Goal: Task Accomplishment & Management: Manage account settings

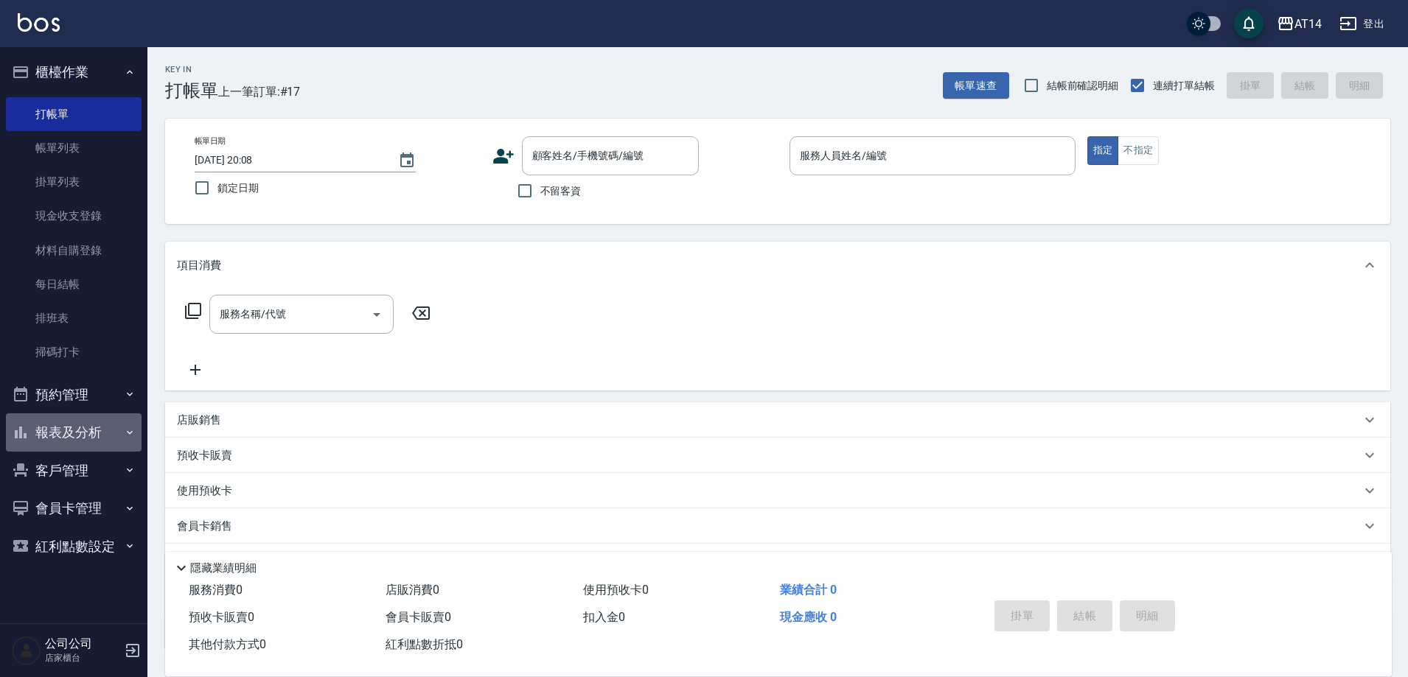
click at [105, 431] on button "報表及分析" at bounding box center [74, 432] width 136 height 38
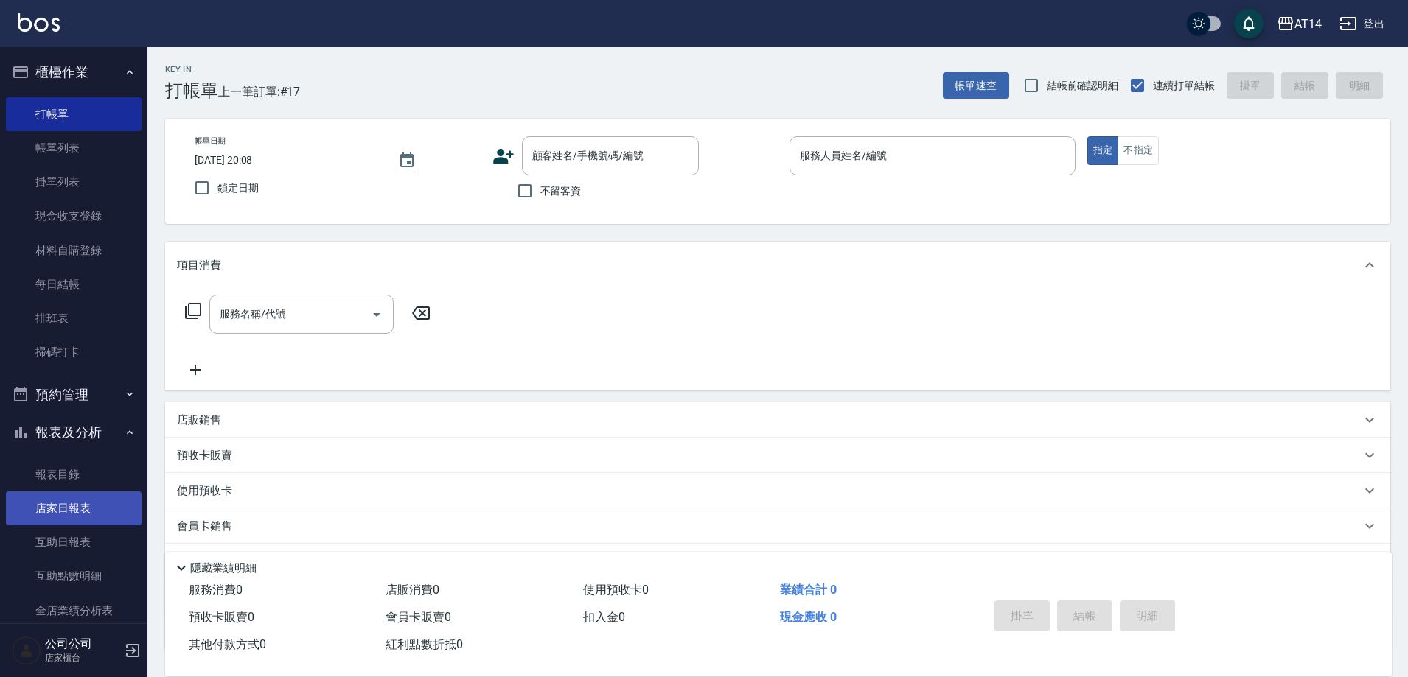
click at [92, 506] on link "店家日報表" at bounding box center [74, 509] width 136 height 34
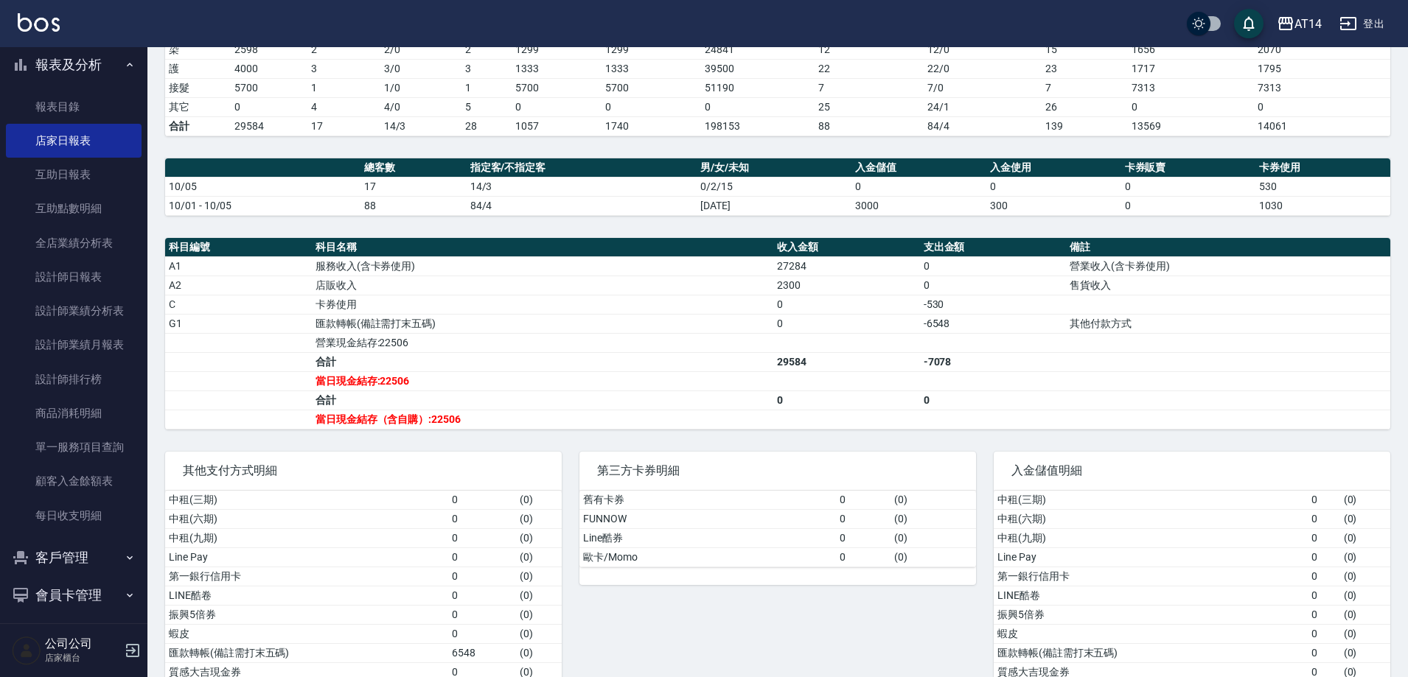
scroll to position [369, 0]
click at [88, 271] on link "設計師日報表" at bounding box center [74, 276] width 136 height 34
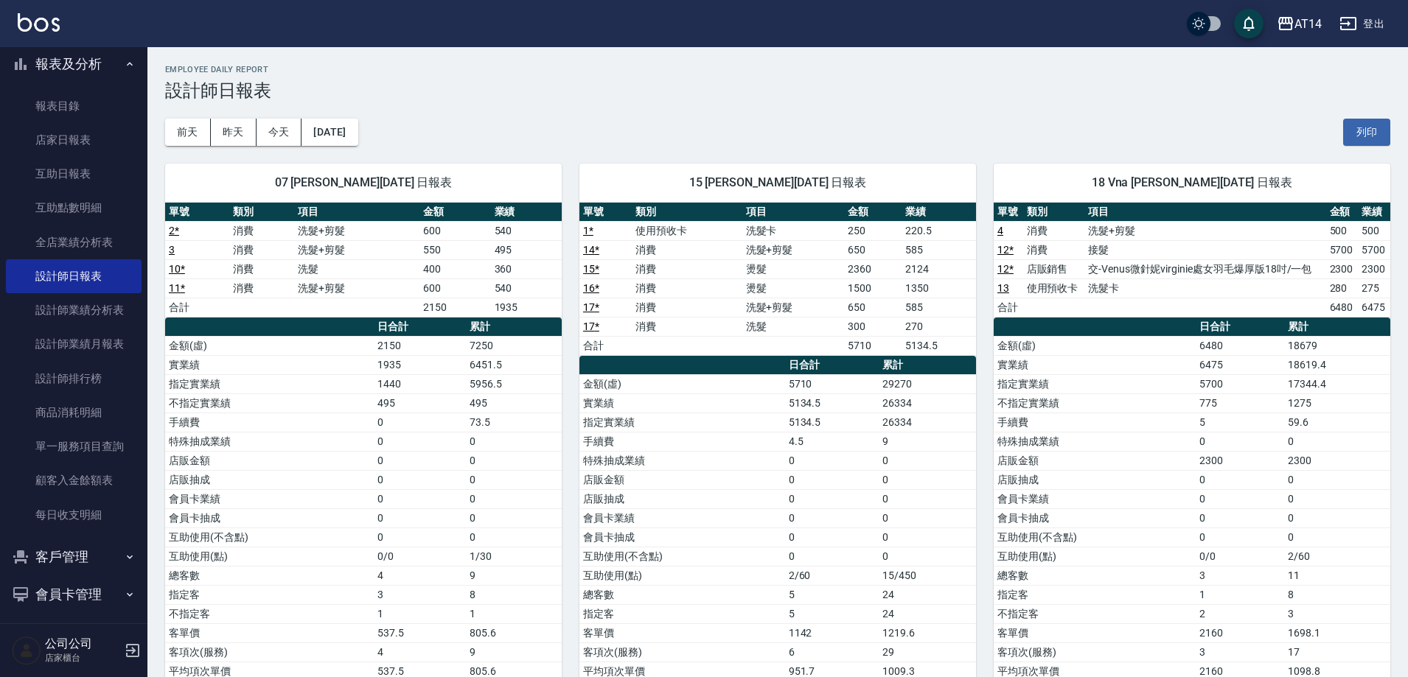
click at [1008, 267] on link "12 *" at bounding box center [1005, 269] width 16 height 12
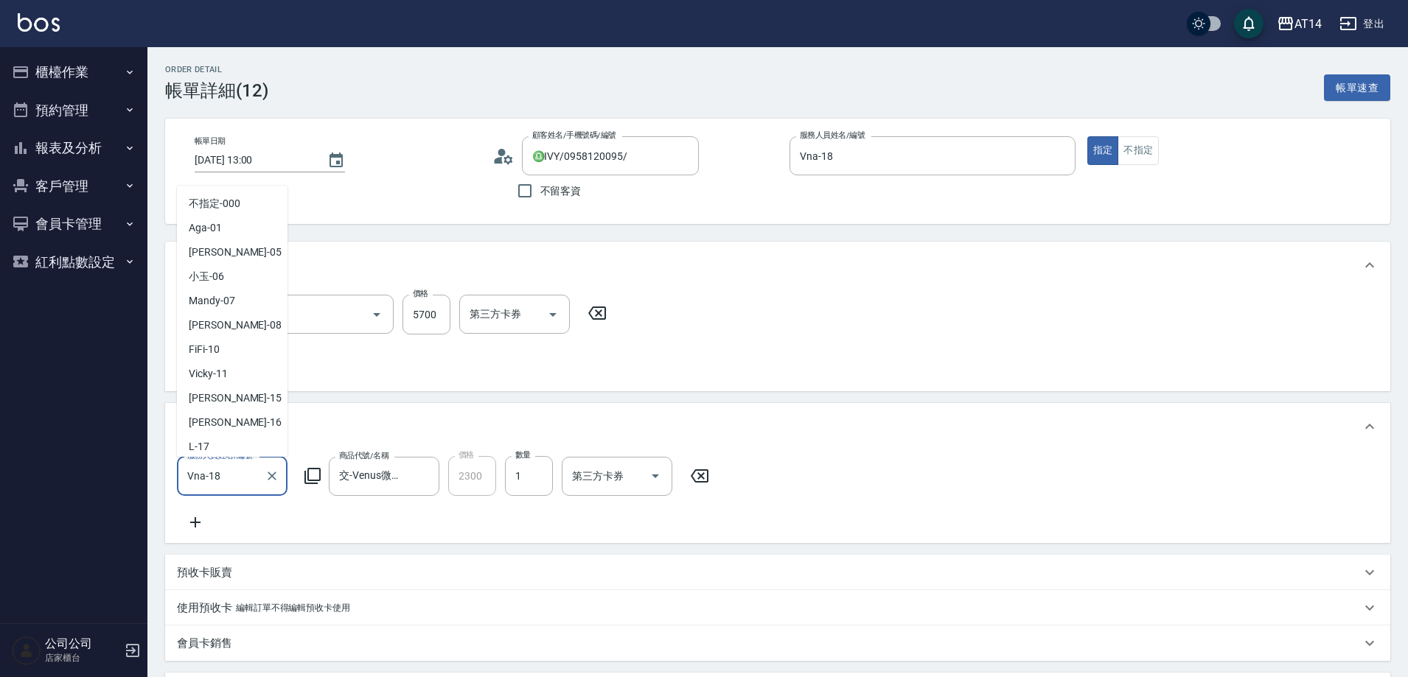
scroll to position [27, 0]
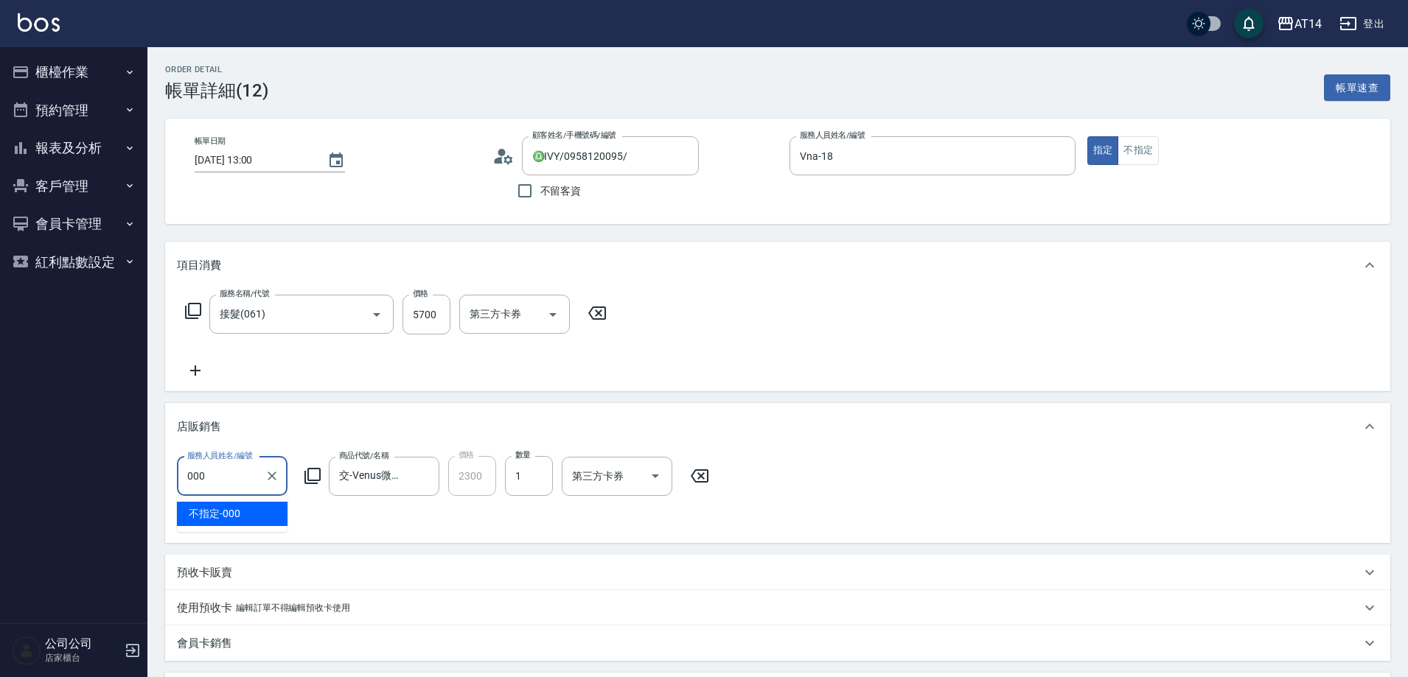
type input "不指定-000"
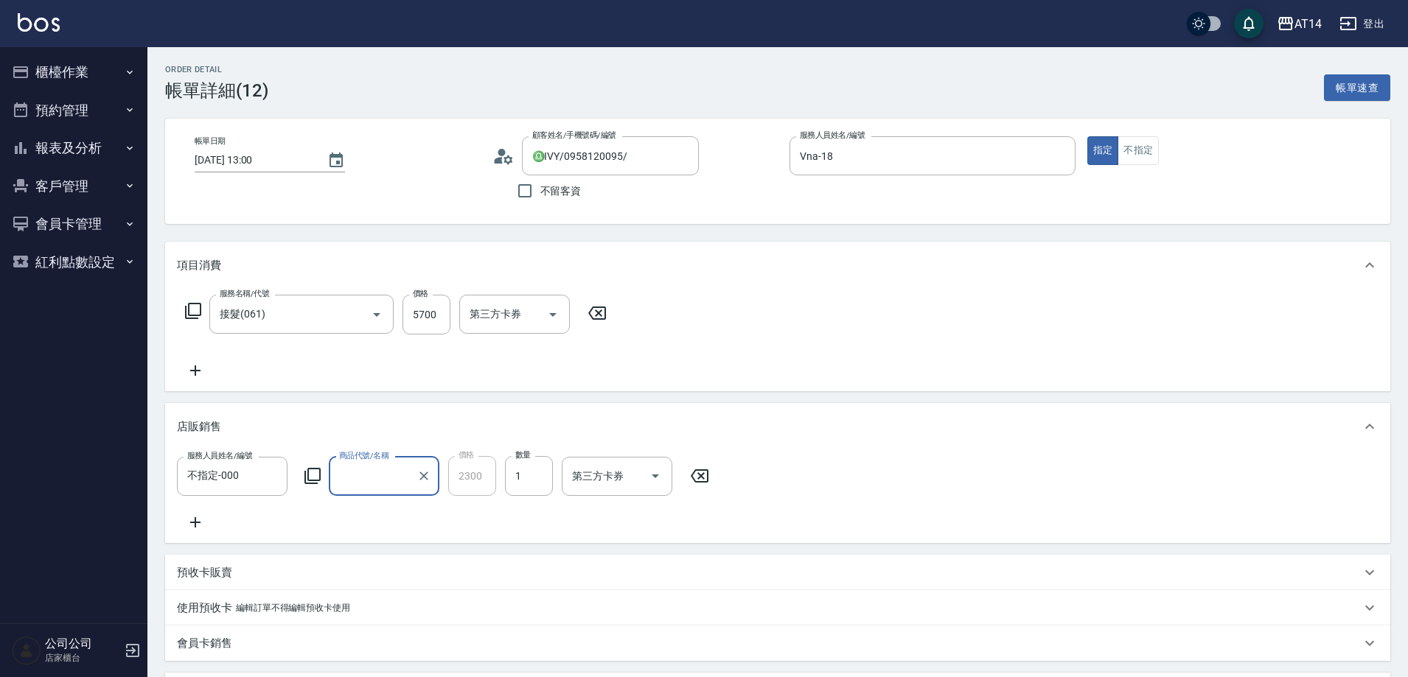
click at [371, 492] on div "交-Venus微針妮virginie處女羽毛爆厚版18吋/一包 商品代號/名稱" at bounding box center [384, 476] width 111 height 39
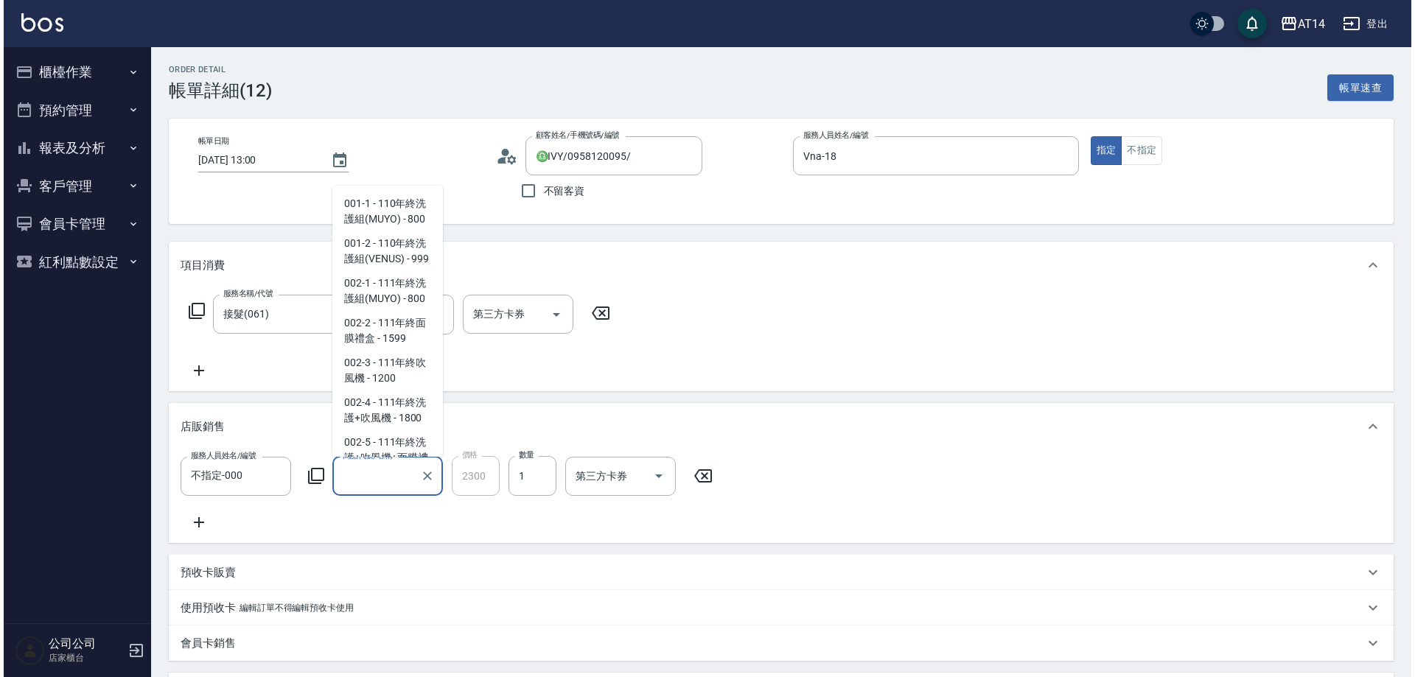
scroll to position [6887, 0]
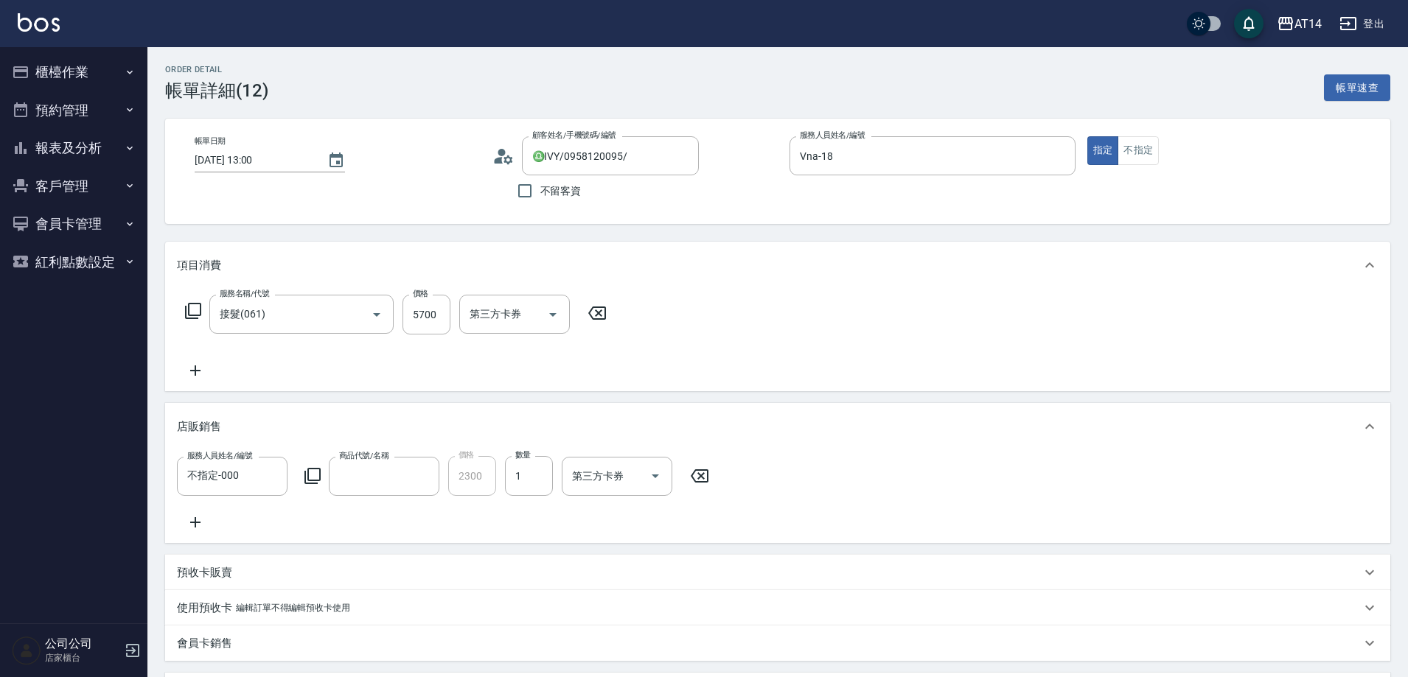
click at [320, 472] on icon at bounding box center [312, 476] width 16 height 16
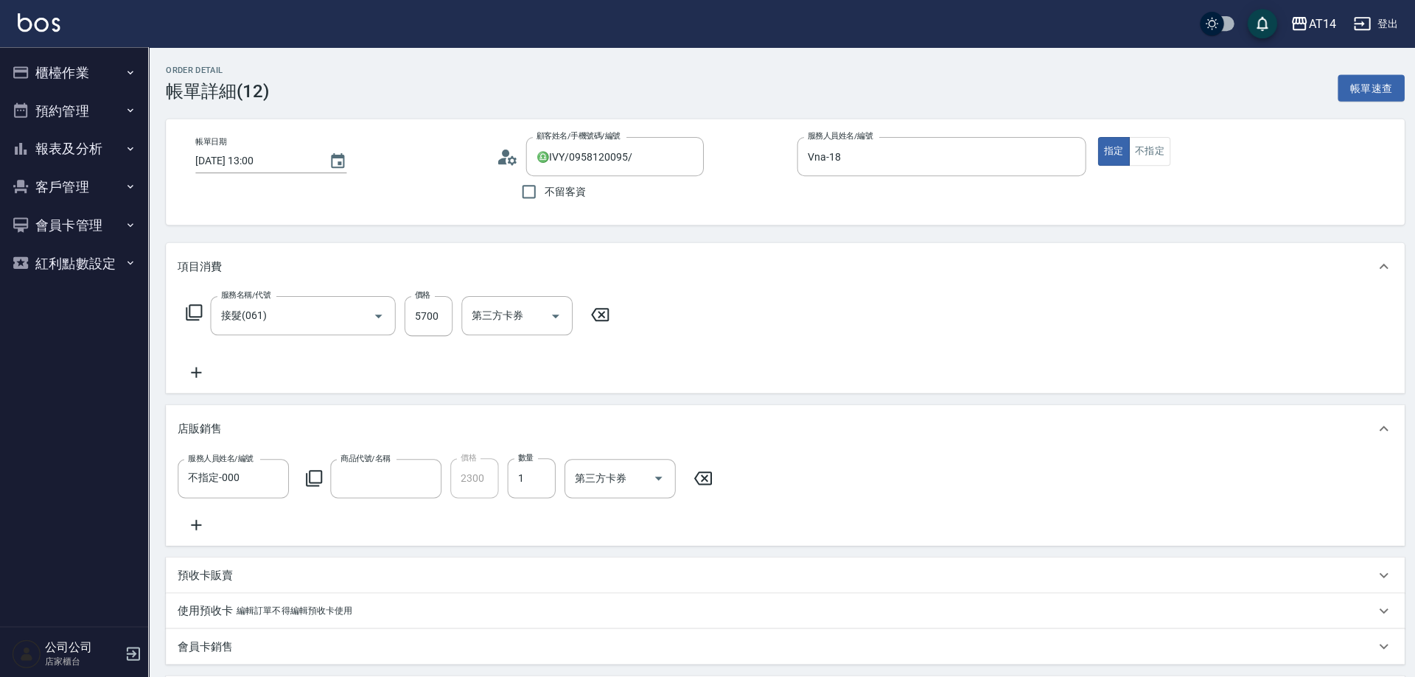
scroll to position [0, 0]
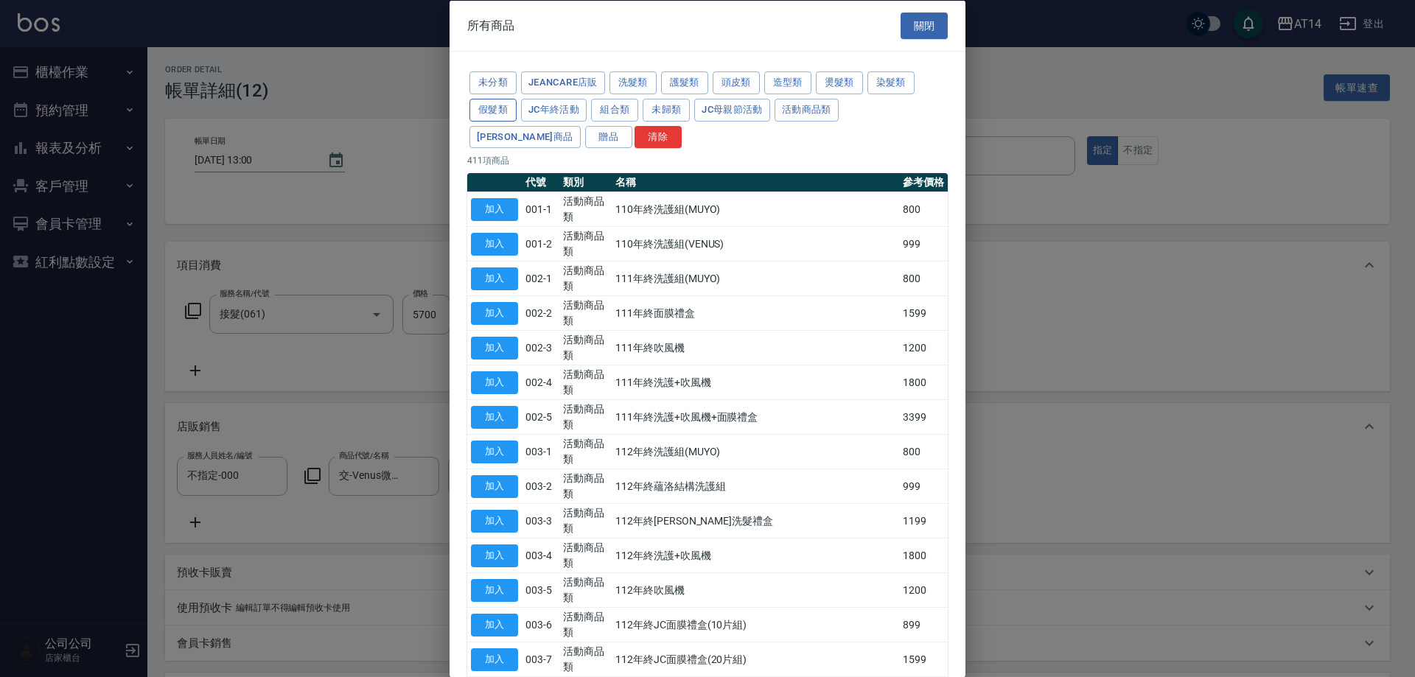
click at [497, 113] on button "假髮類" at bounding box center [492, 109] width 47 height 23
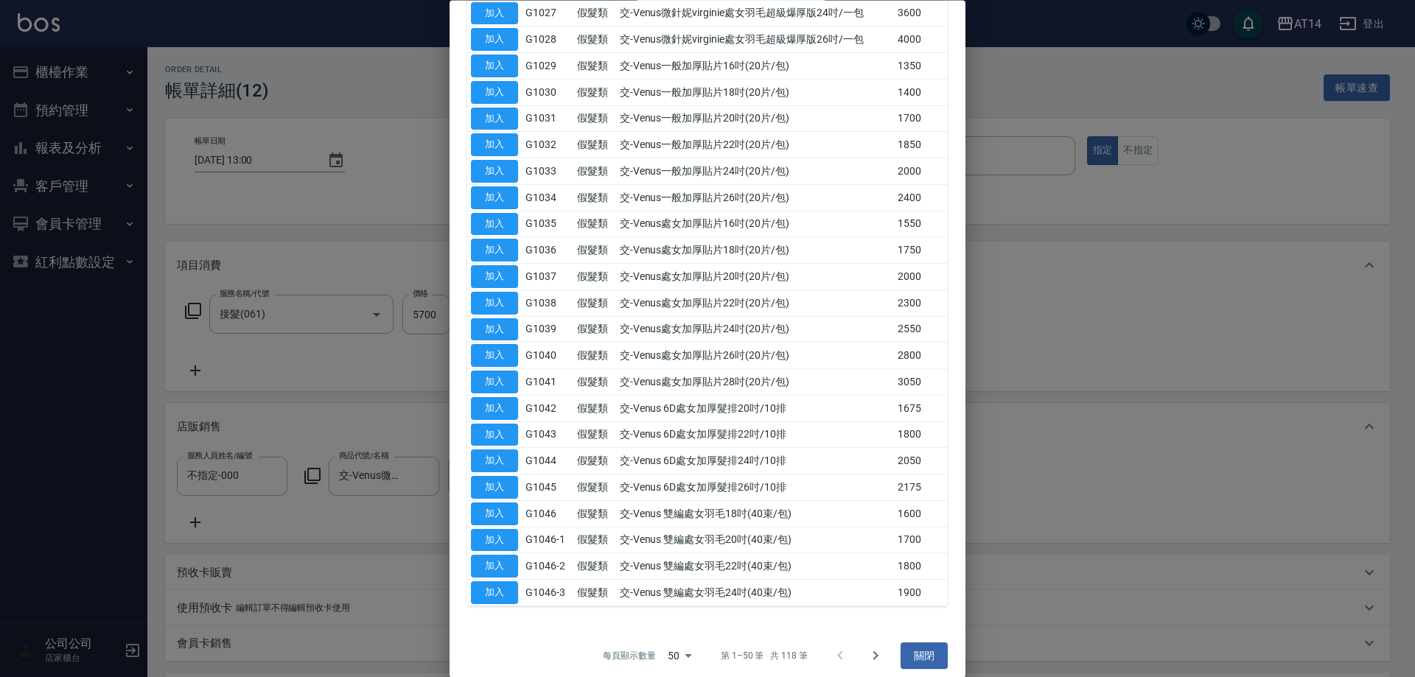
scroll to position [913, 0]
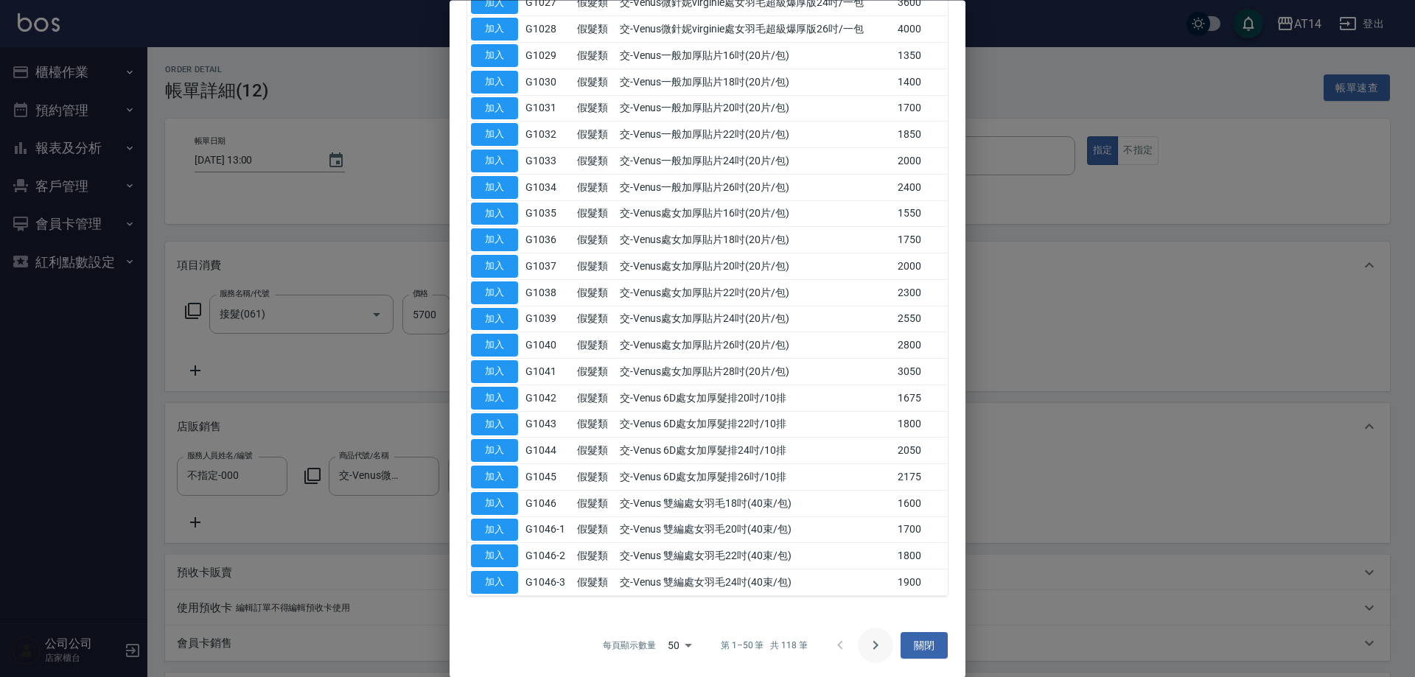
click at [867, 642] on icon "Go to next page" at bounding box center [876, 646] width 18 height 18
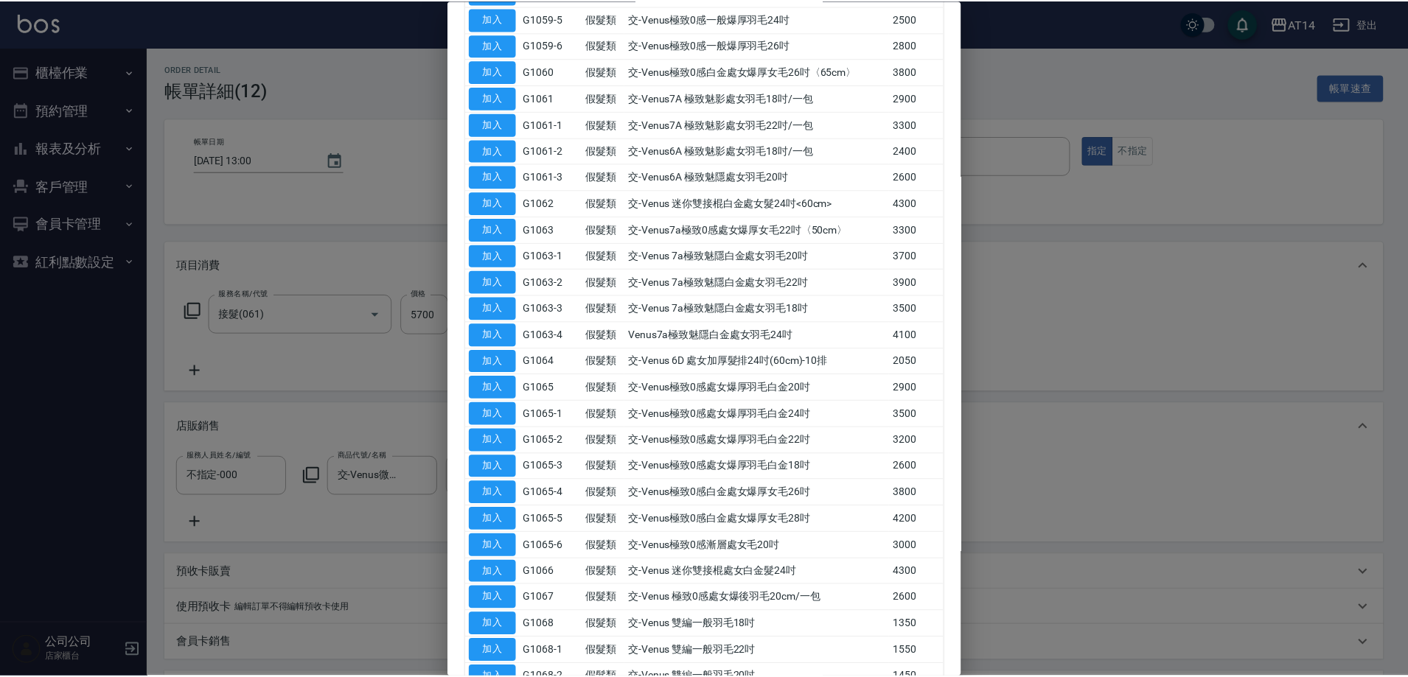
scroll to position [618, 0]
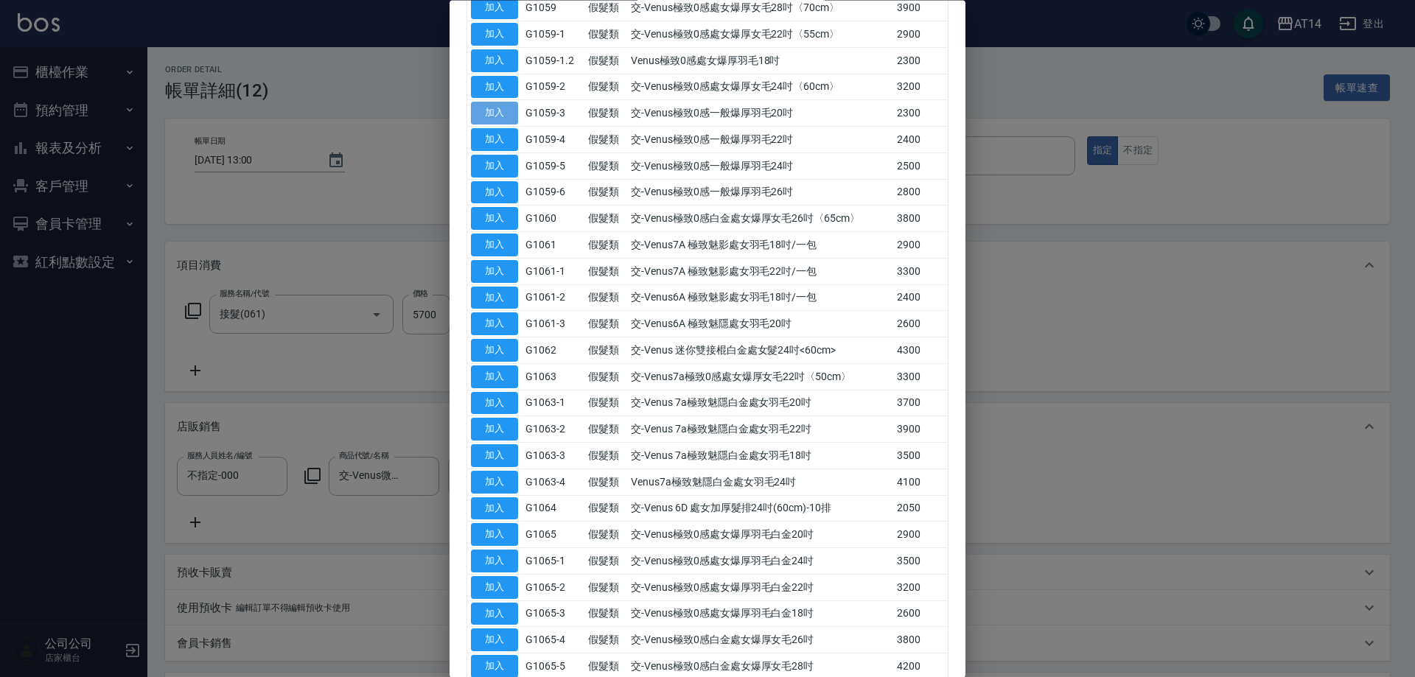
click at [497, 116] on button "加入" at bounding box center [494, 113] width 47 height 23
type input "21"
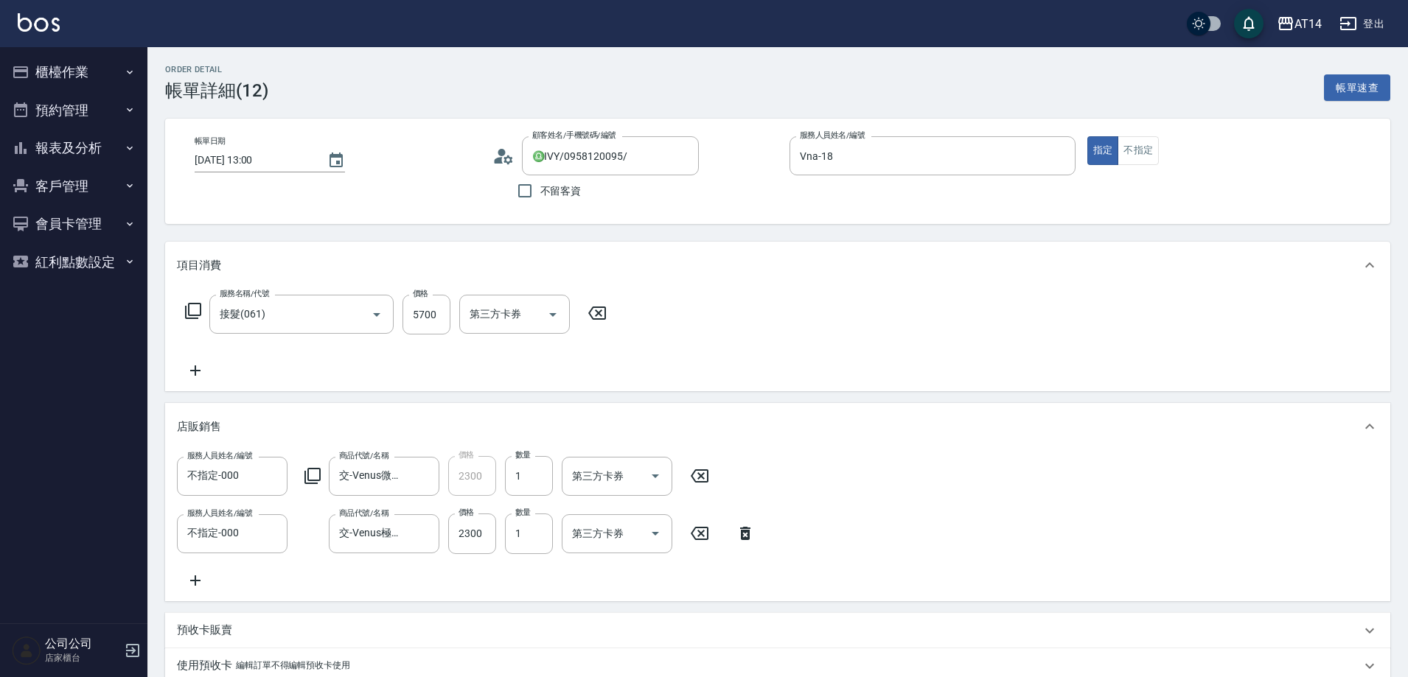
click at [716, 475] on icon at bounding box center [699, 476] width 37 height 18
type input "16"
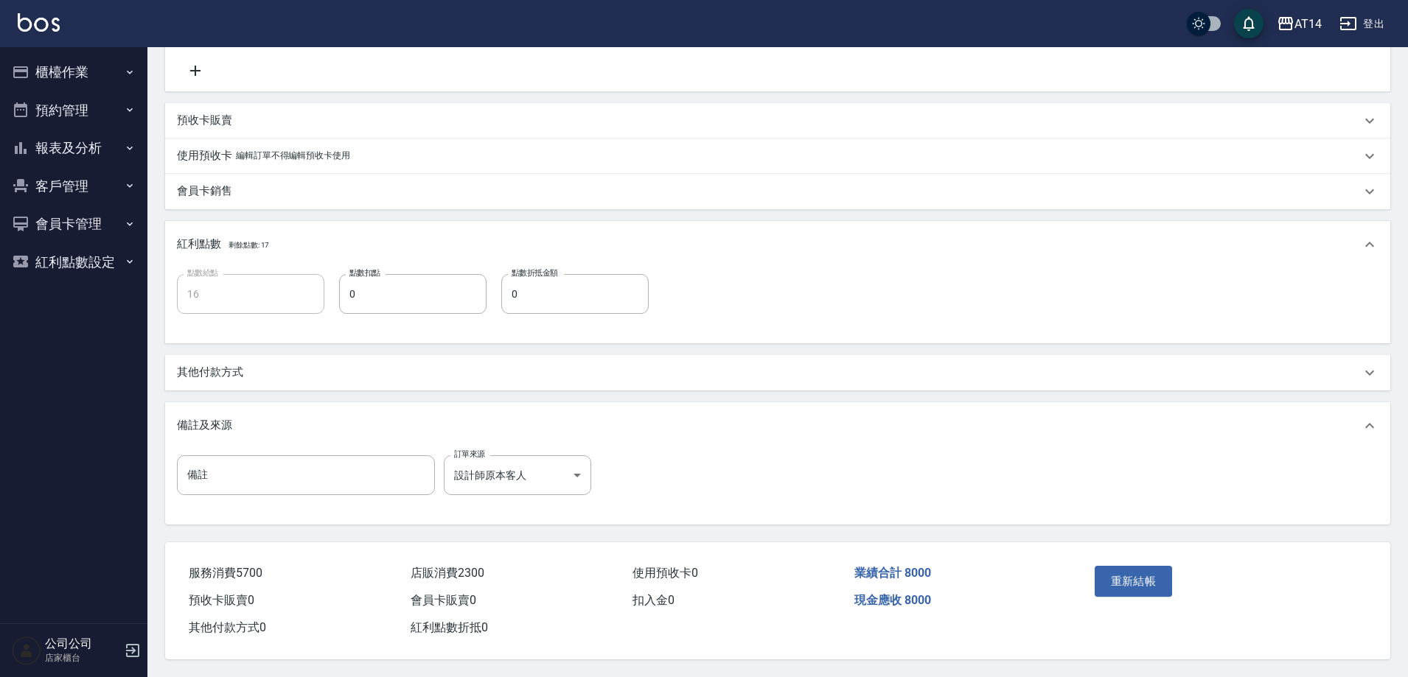
scroll to position [527, 0]
click at [1131, 569] on button "重新結帳" at bounding box center [1133, 581] width 78 height 31
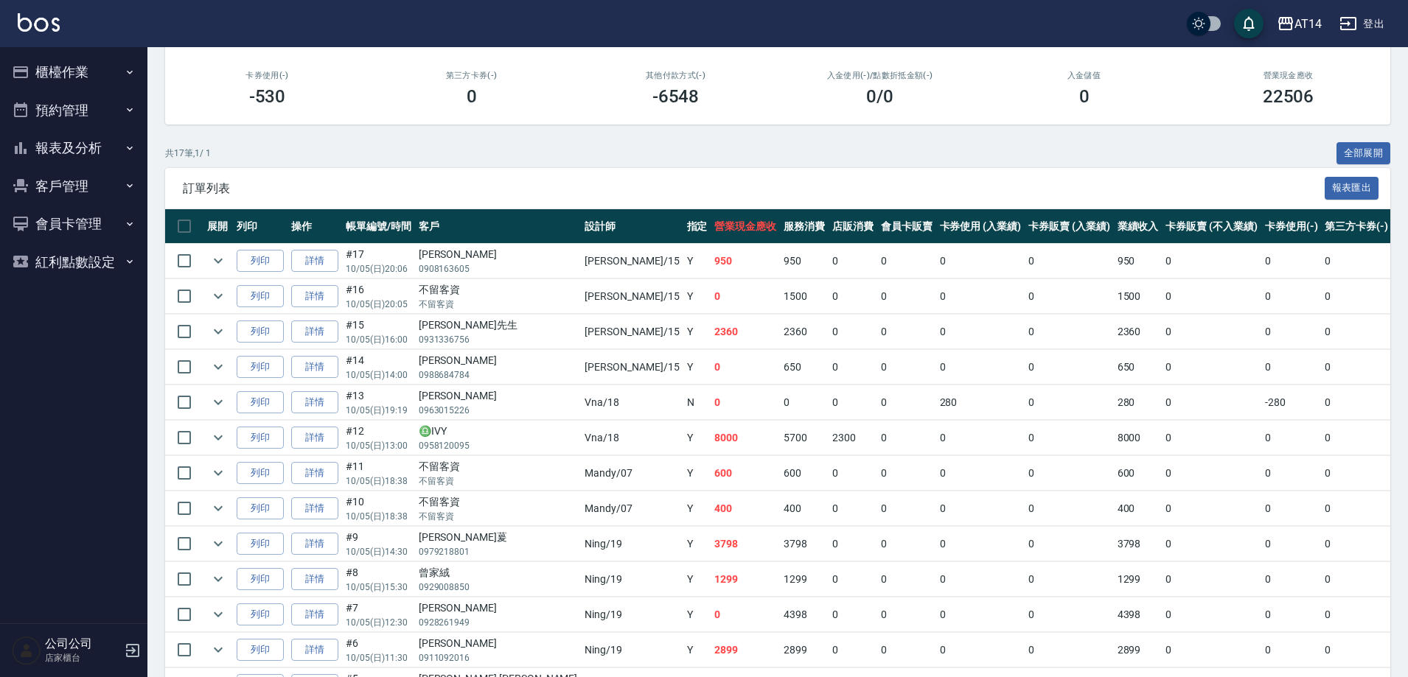
scroll to position [68, 0]
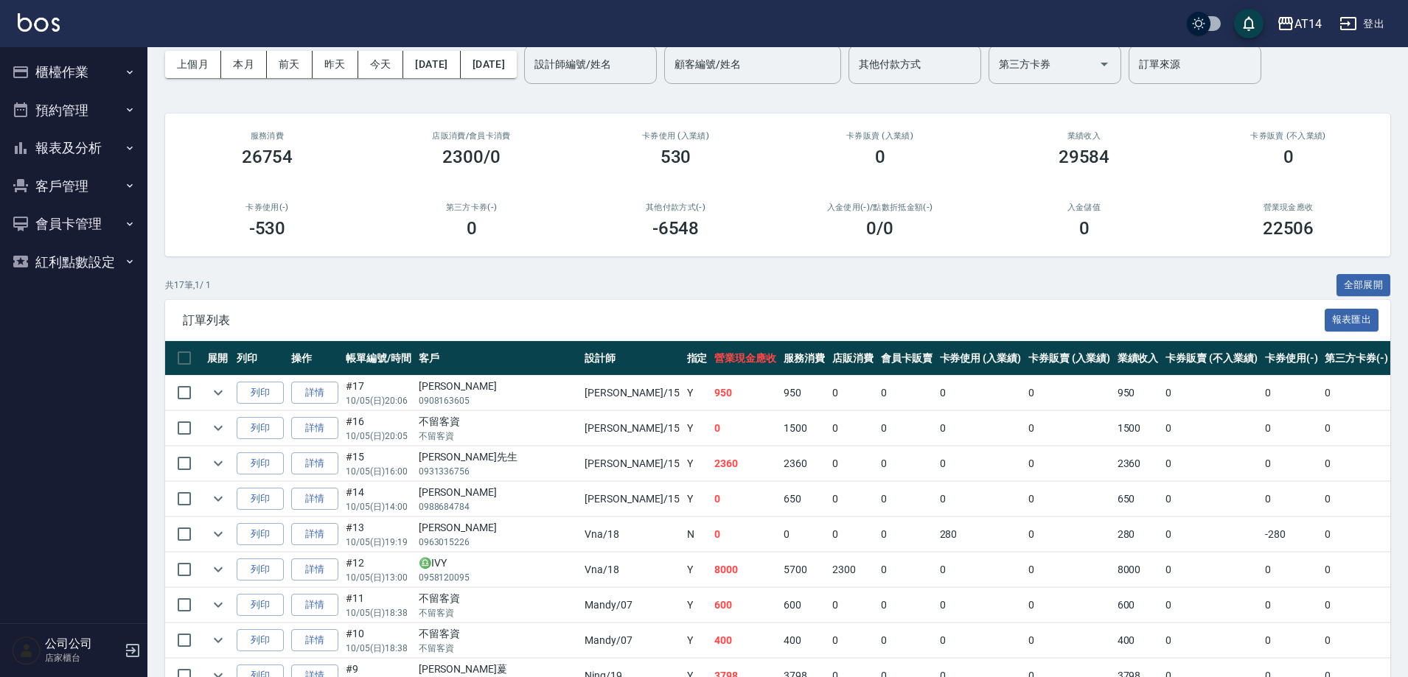
click at [55, 57] on button "櫃檯作業" at bounding box center [74, 72] width 136 height 38
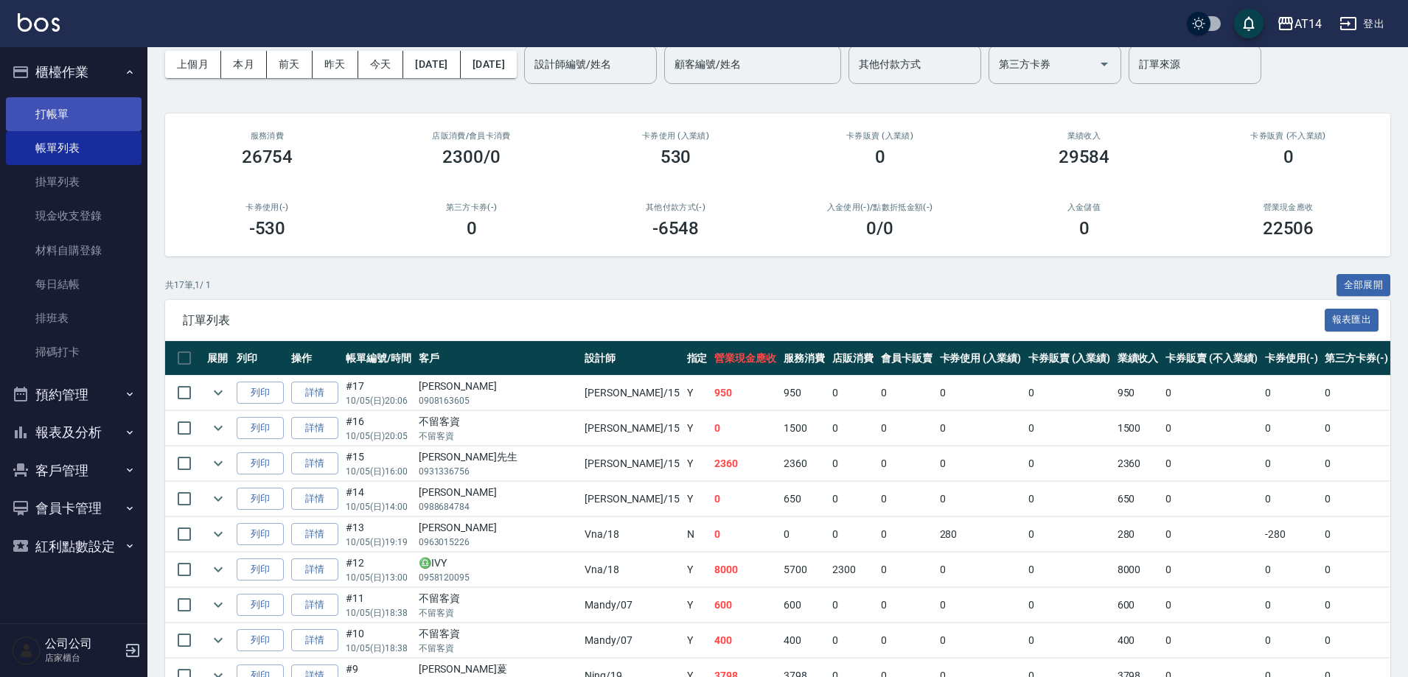
click at [66, 122] on link "打帳單" at bounding box center [74, 114] width 136 height 34
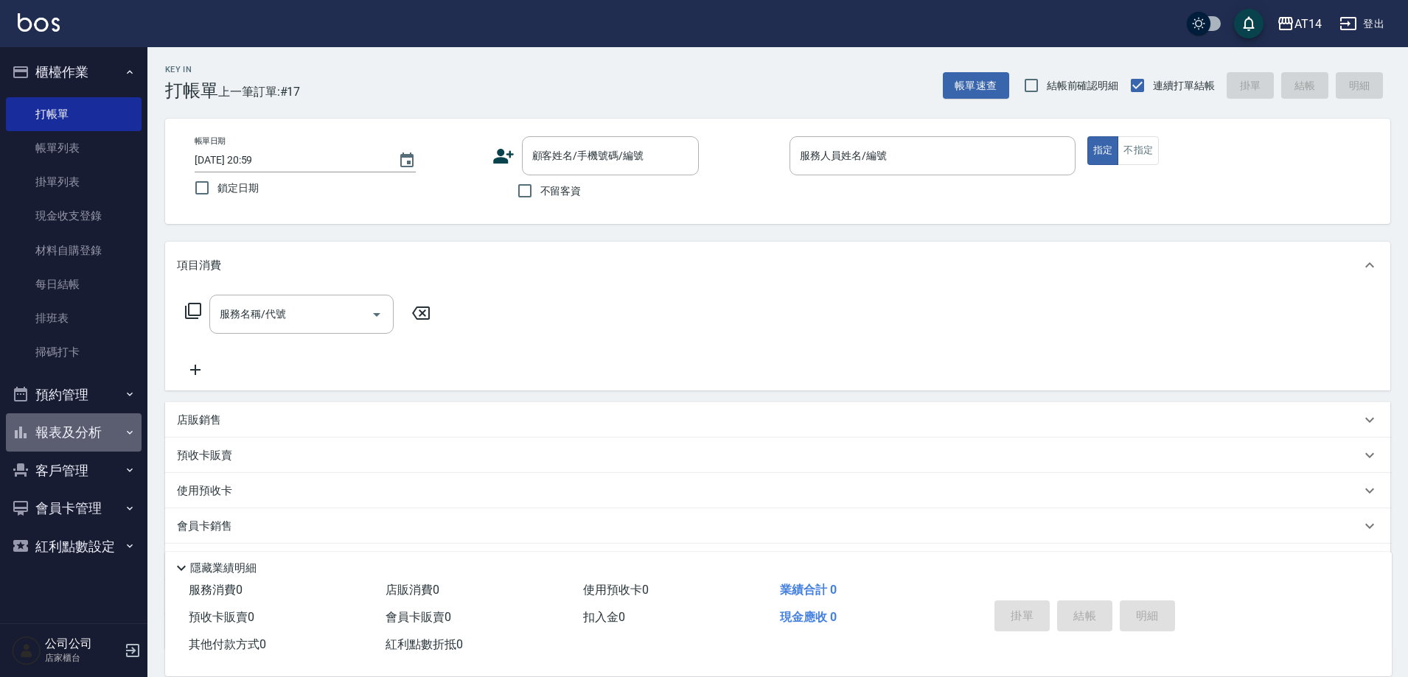
click at [57, 438] on button "報表及分析" at bounding box center [74, 432] width 136 height 38
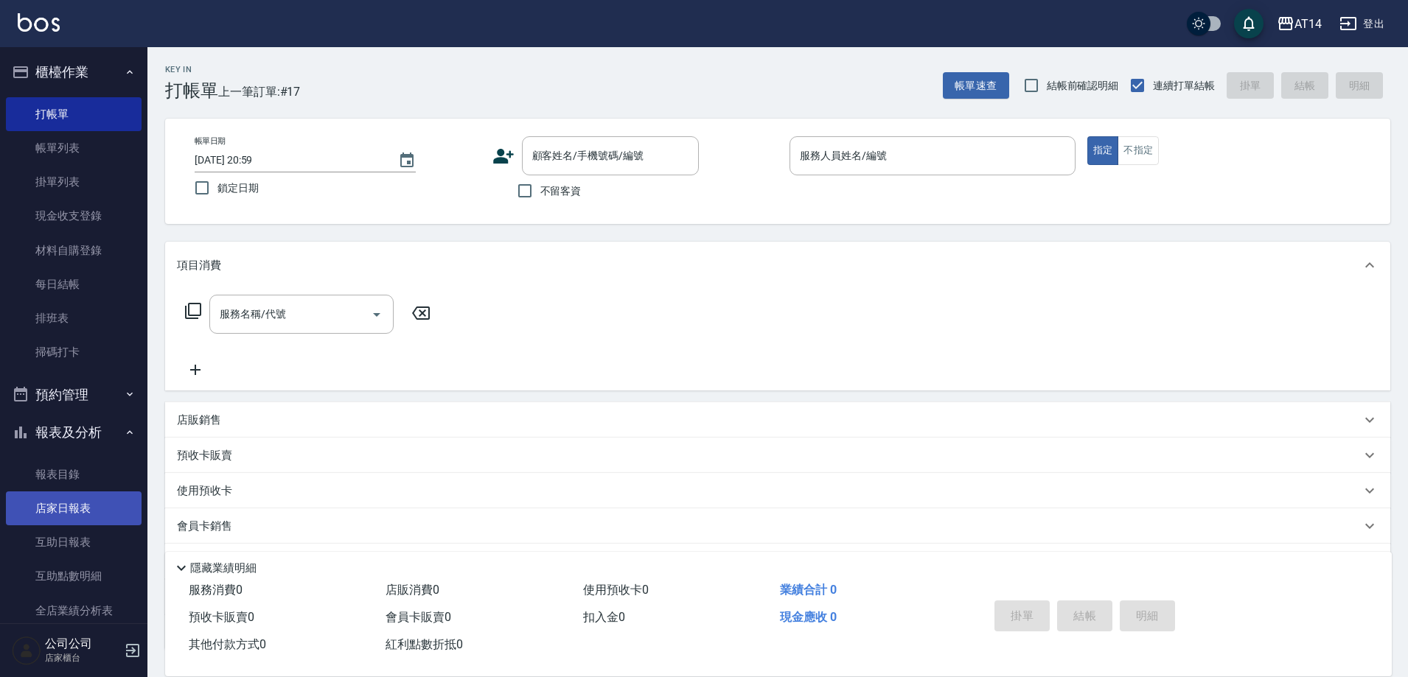
click at [85, 506] on link "店家日報表" at bounding box center [74, 509] width 136 height 34
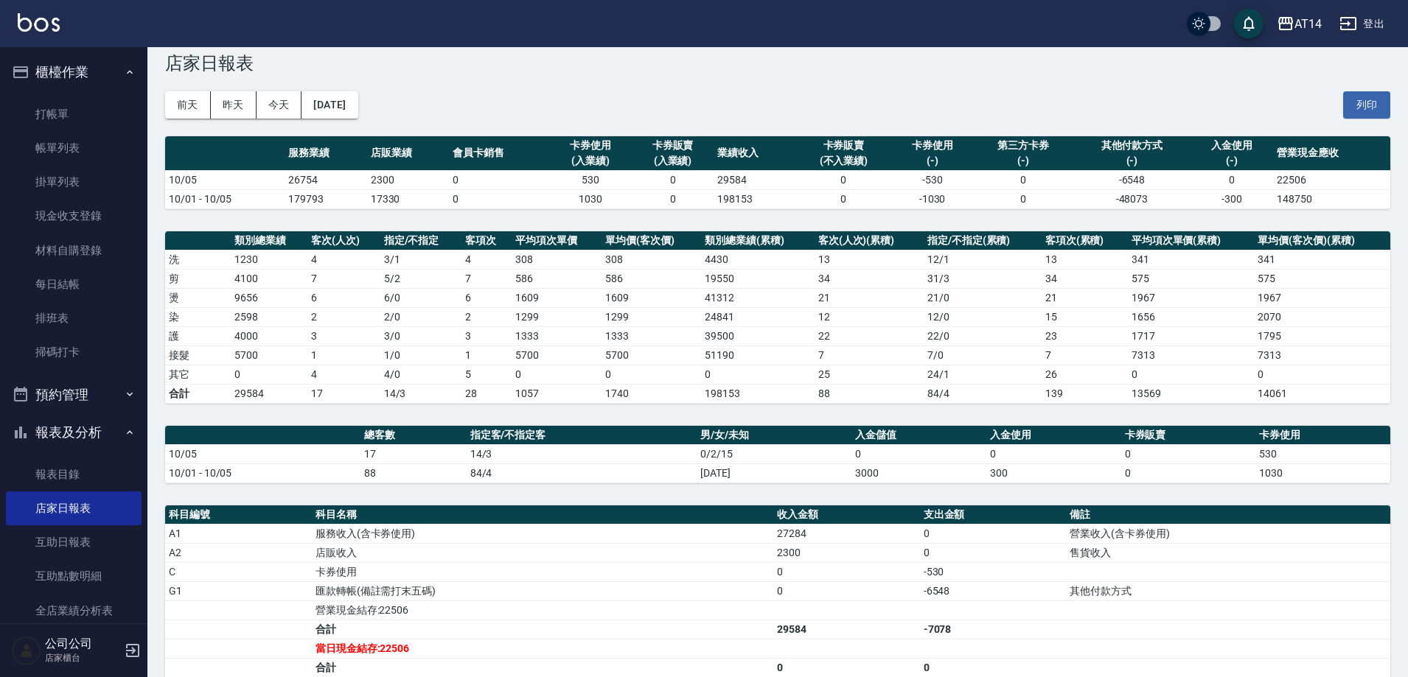
scroll to position [74, 0]
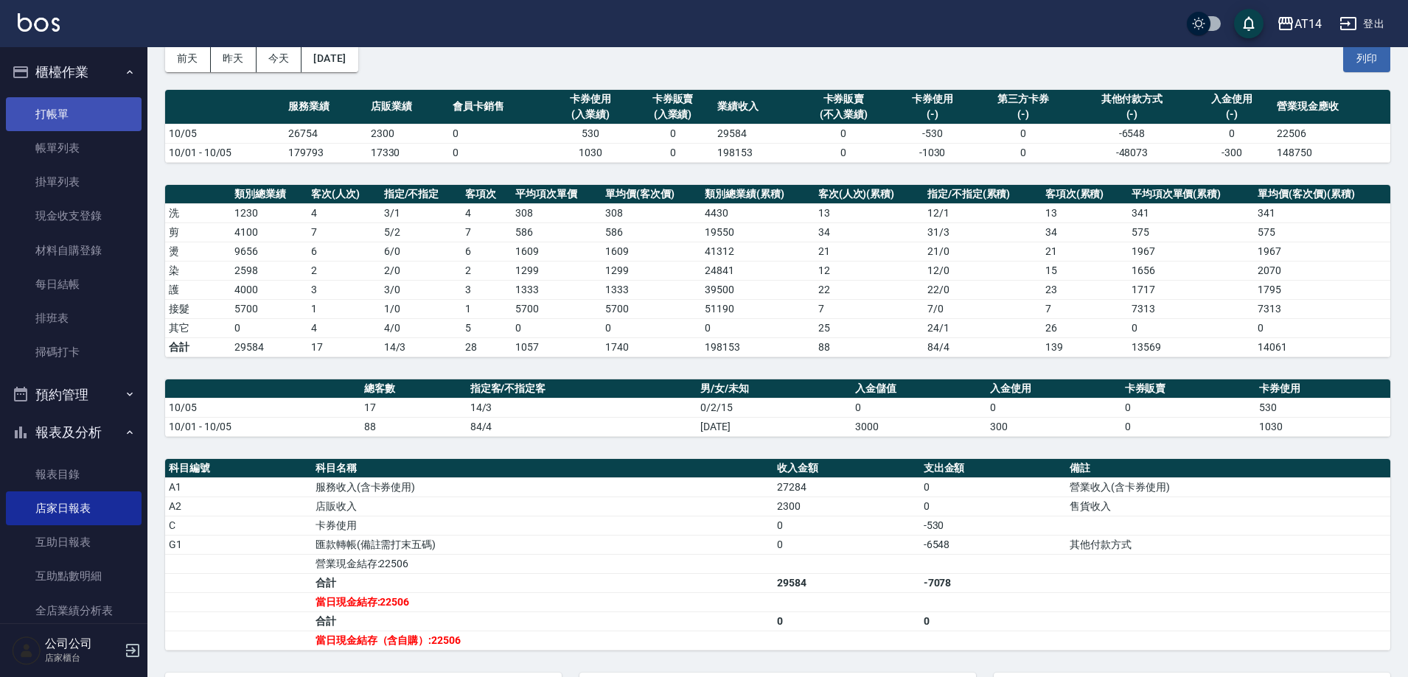
click at [80, 106] on link "打帳單" at bounding box center [74, 114] width 136 height 34
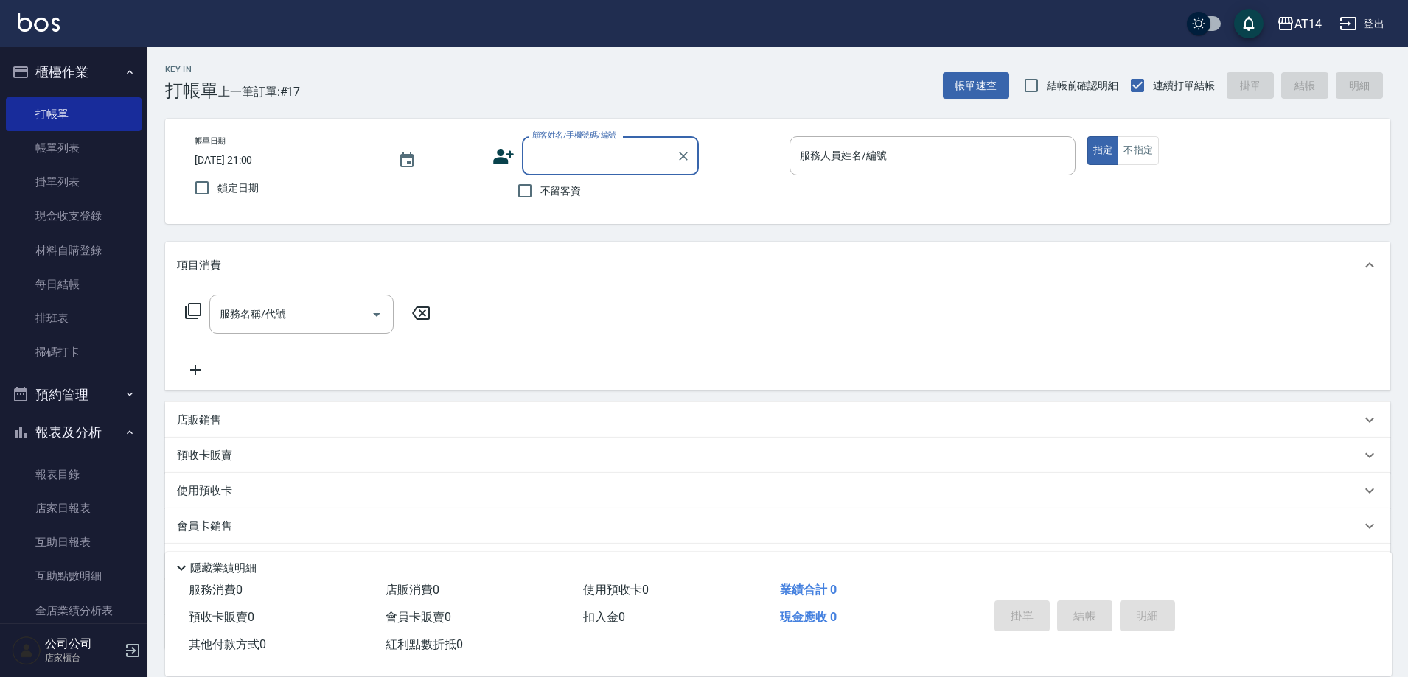
click at [565, 156] on input "顧客姓名/手機號碼/編號" at bounding box center [599, 156] width 142 height 26
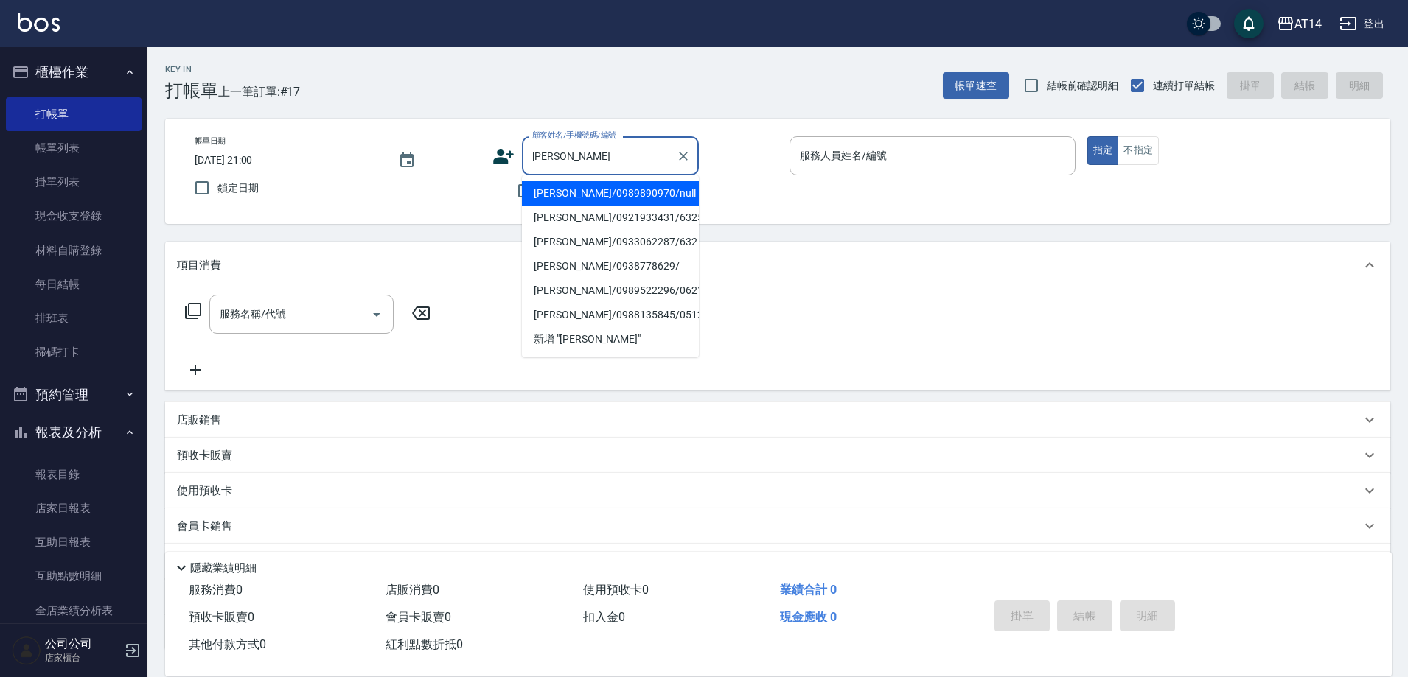
click at [619, 189] on li "[PERSON_NAME]/0989890970/null" at bounding box center [610, 193] width 177 height 24
type input "[PERSON_NAME]/0989890970/null"
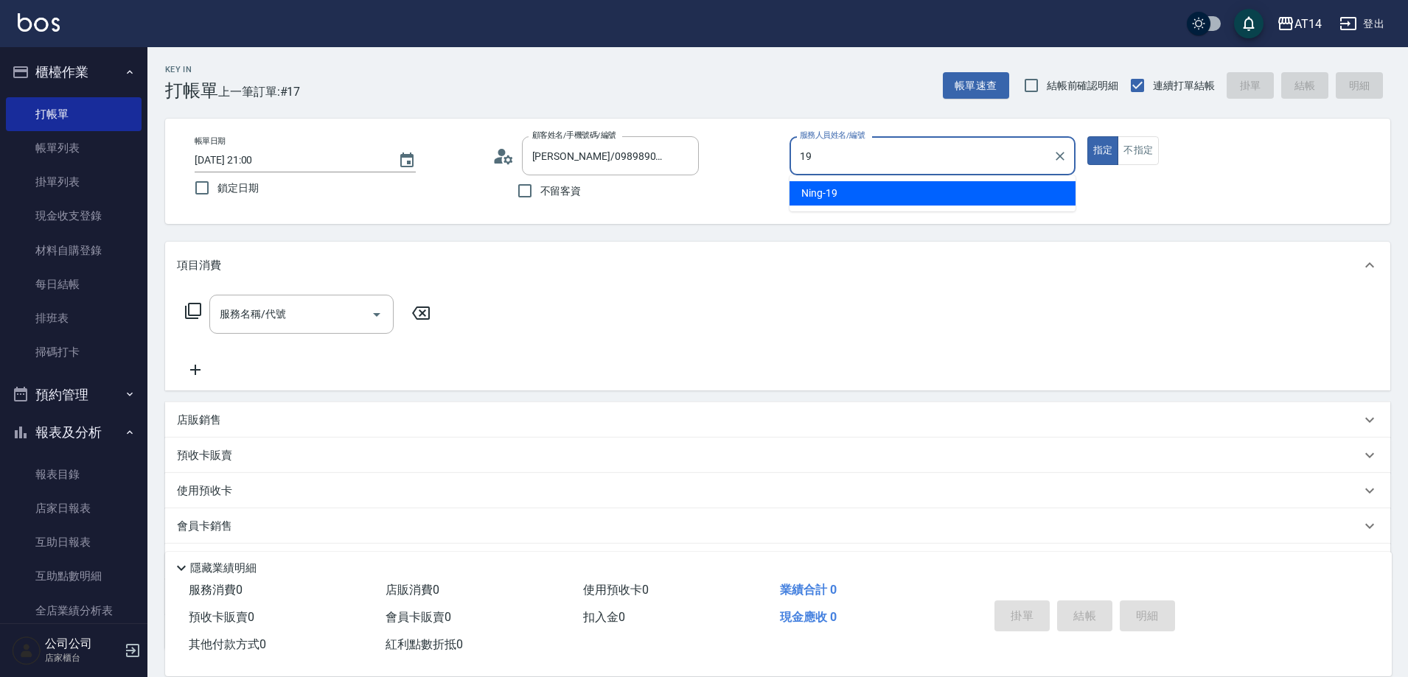
type input "19"
type button "true"
type input "Ning-19"
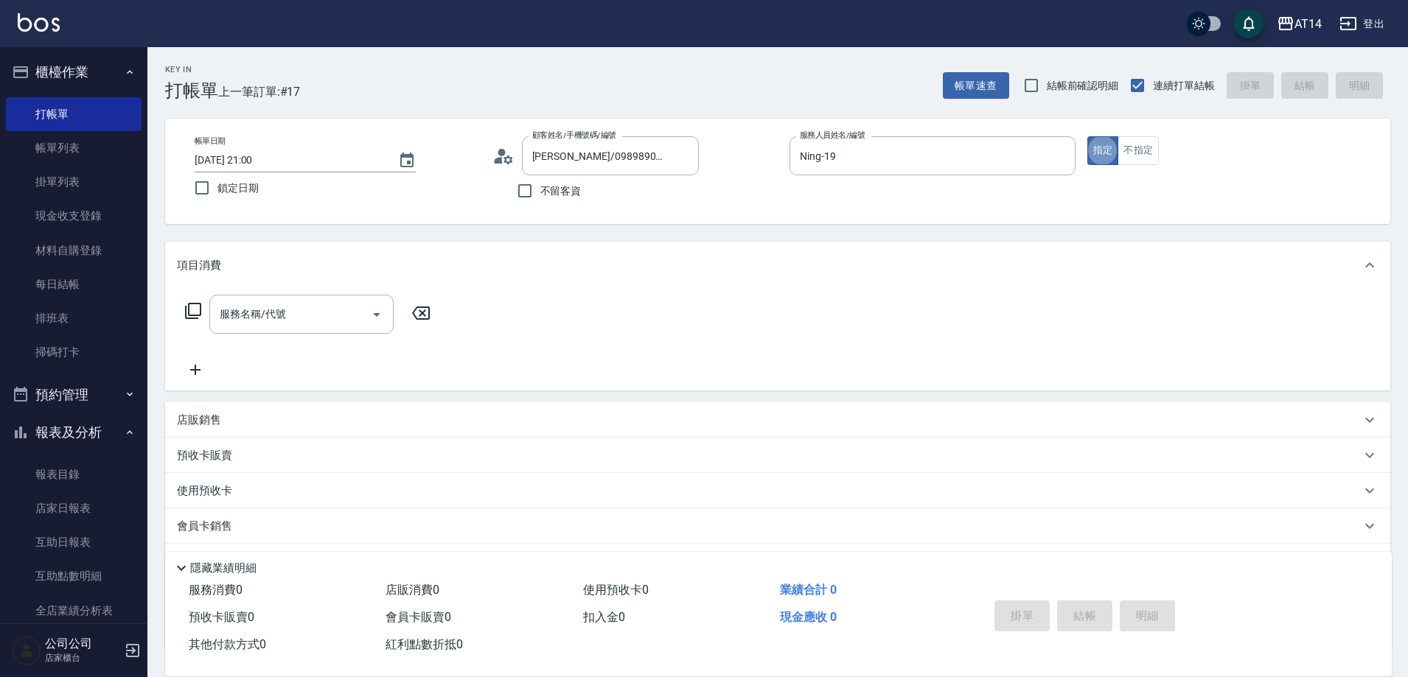
click at [270, 428] on div "店販銷售" at bounding box center [777, 419] width 1225 height 35
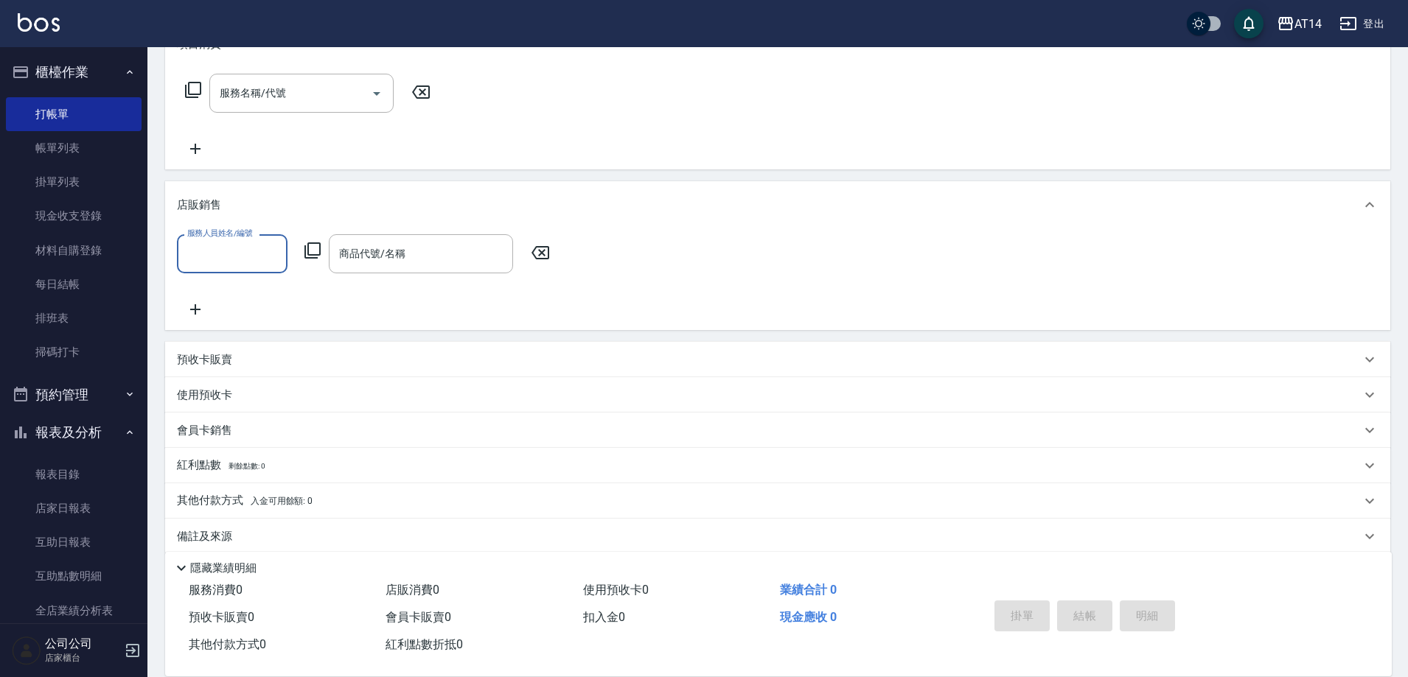
click at [266, 268] on div "服務人員姓名/編號" at bounding box center [232, 253] width 111 height 39
type input "019"
click at [266, 268] on div "服務人員姓名/編號" at bounding box center [232, 253] width 111 height 39
type input "Ning-19"
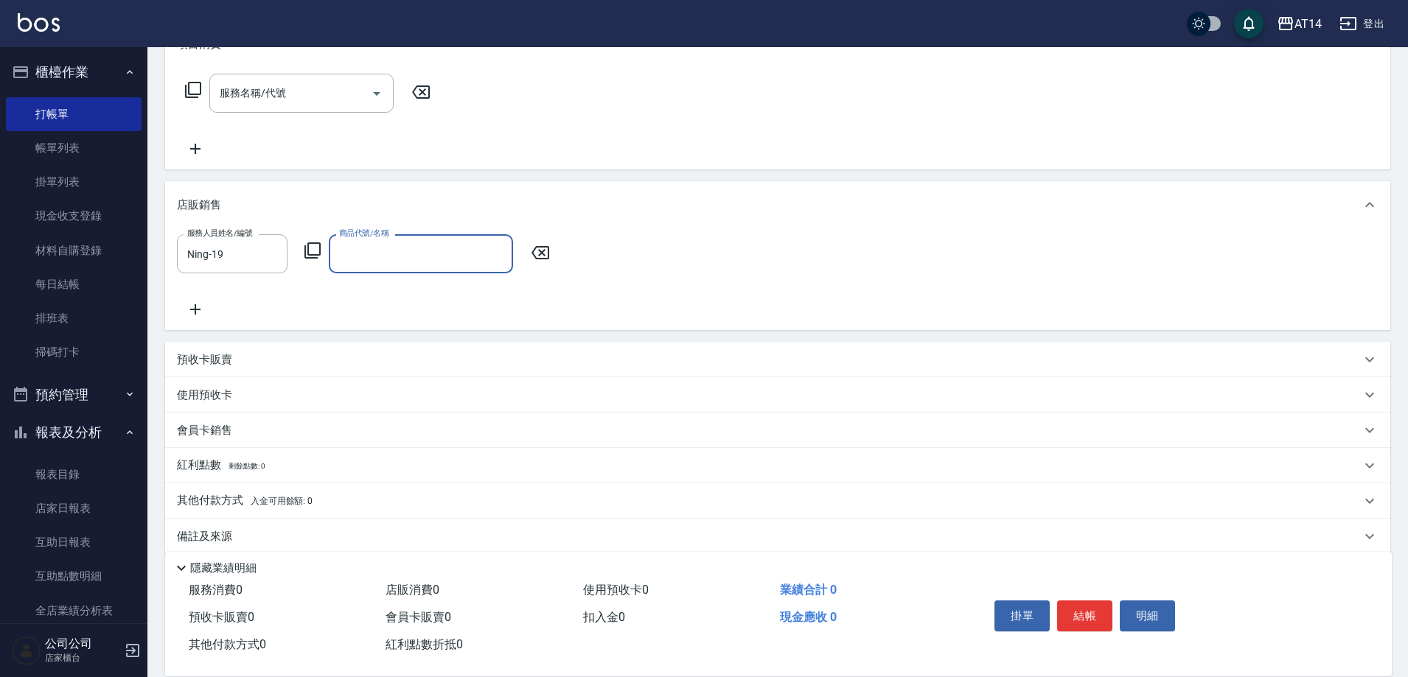
click at [304, 248] on icon at bounding box center [313, 251] width 18 height 18
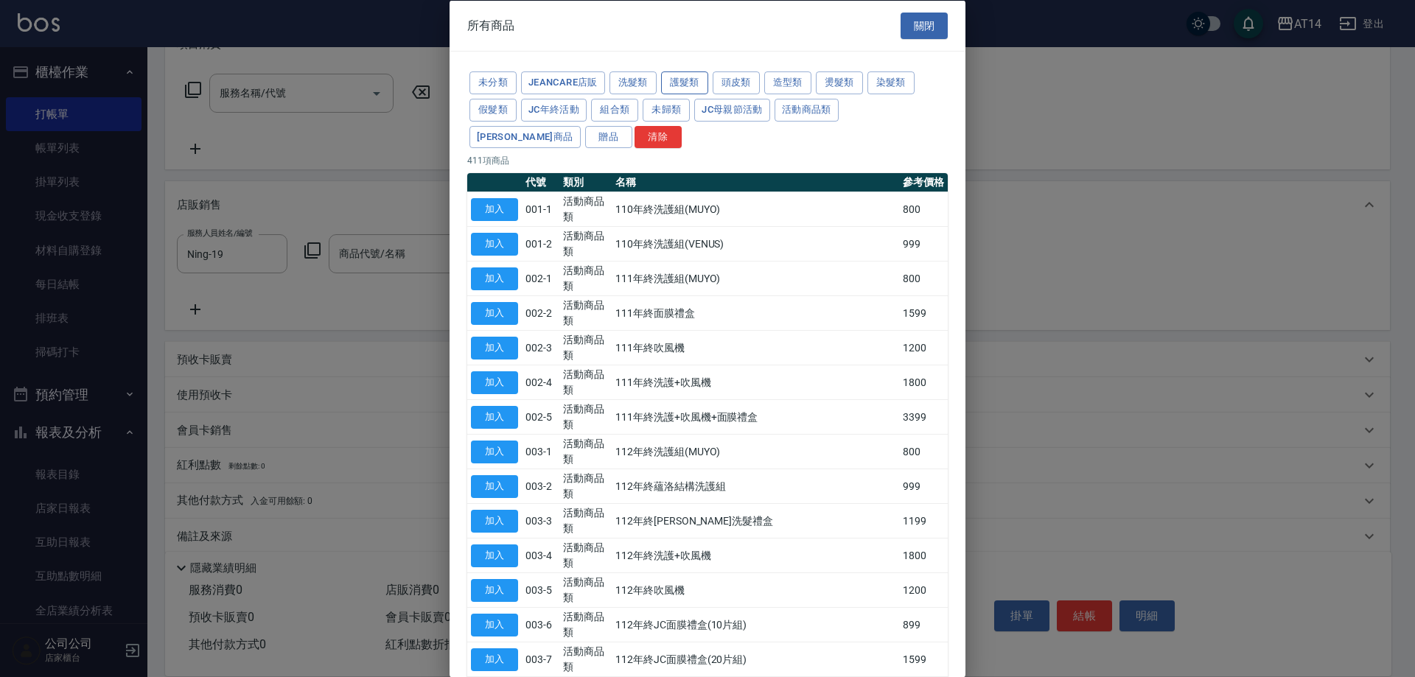
click at [674, 78] on button "護髮類" at bounding box center [684, 82] width 47 height 23
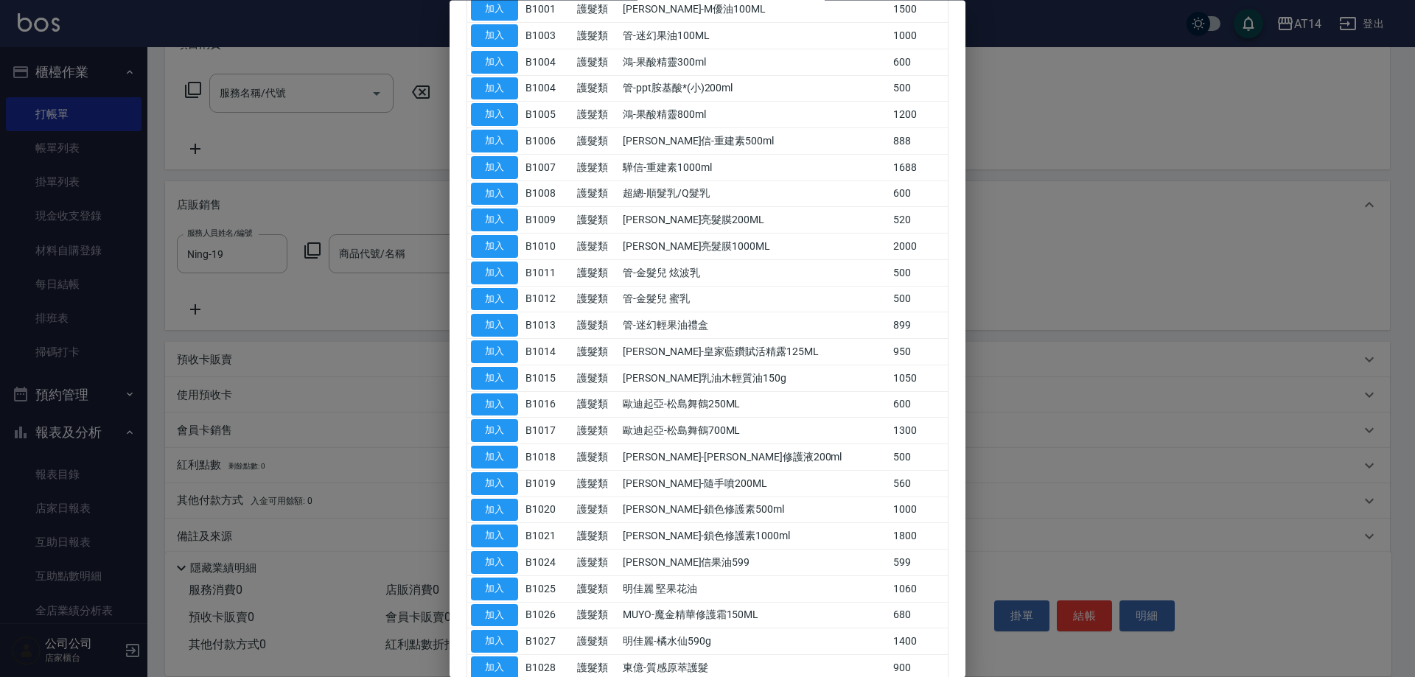
scroll to position [221, 0]
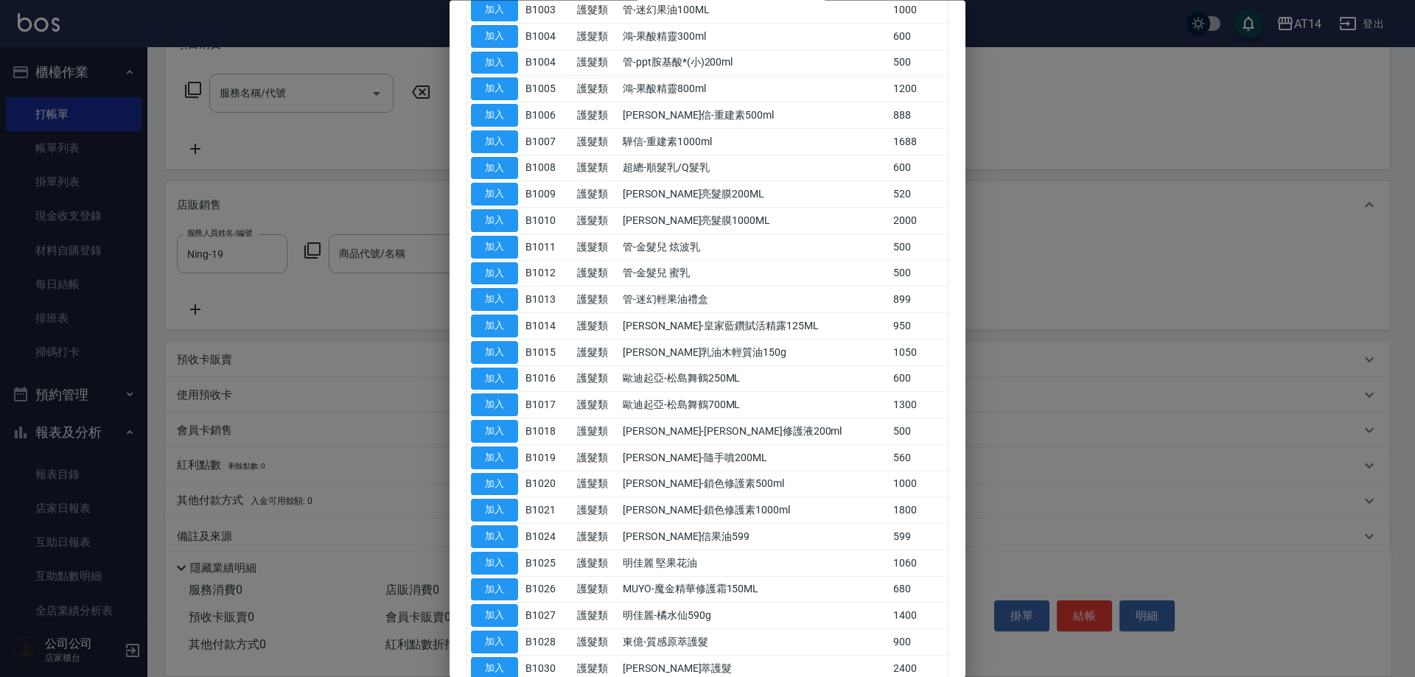
click at [402, 262] on div at bounding box center [707, 338] width 1415 height 677
click at [402, 255] on div at bounding box center [707, 338] width 1415 height 677
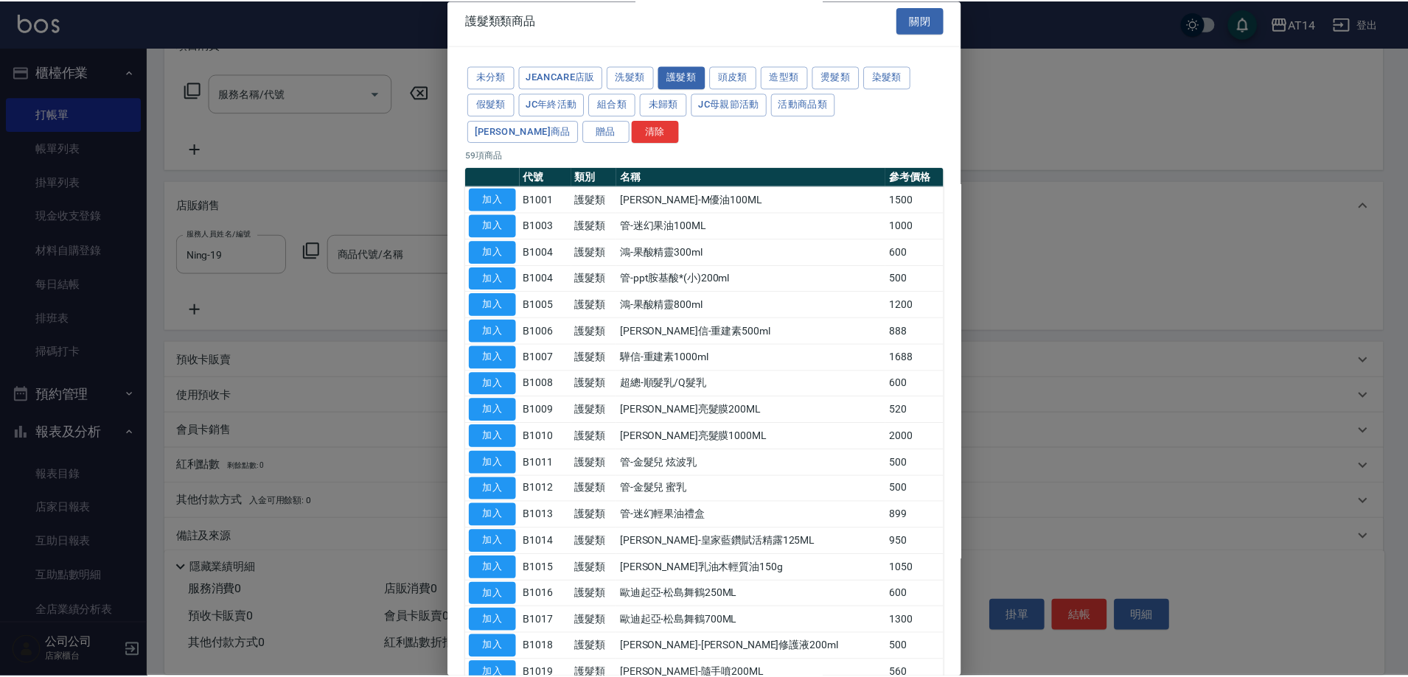
scroll to position [0, 0]
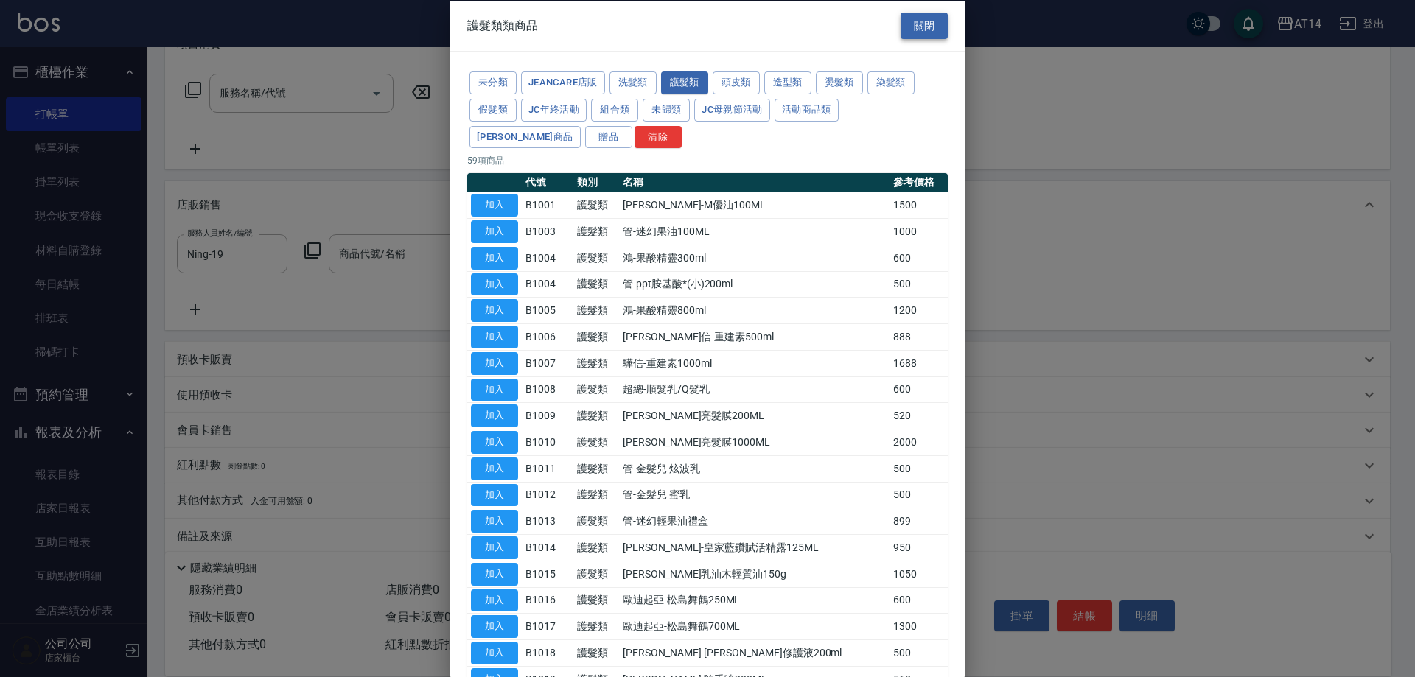
click at [924, 26] on button "關閉" at bounding box center [924, 25] width 47 height 27
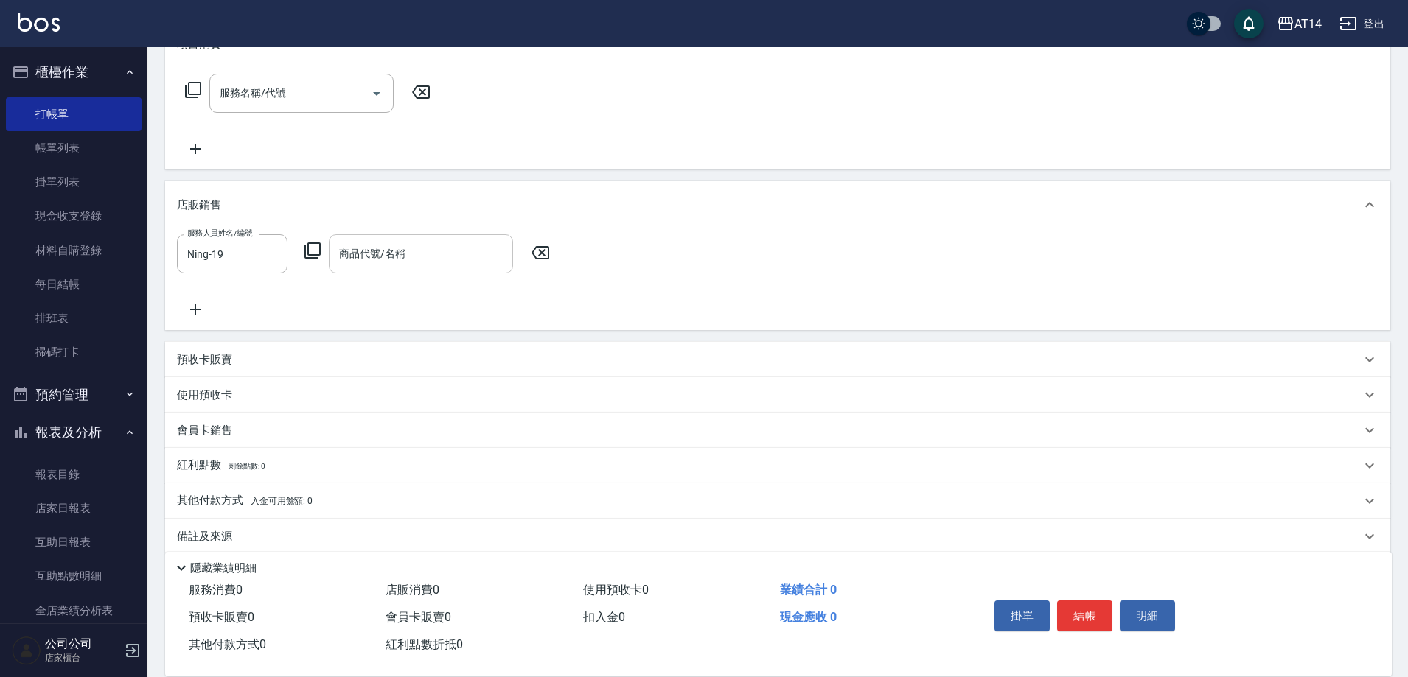
click at [391, 262] on input "商品代號/名稱" at bounding box center [420, 254] width 171 height 26
click at [400, 289] on span "D1018 - 哥德式雪球藍 - 900" at bounding box center [421, 291] width 184 height 24
type input "哥德式雪球藍"
type input "2"
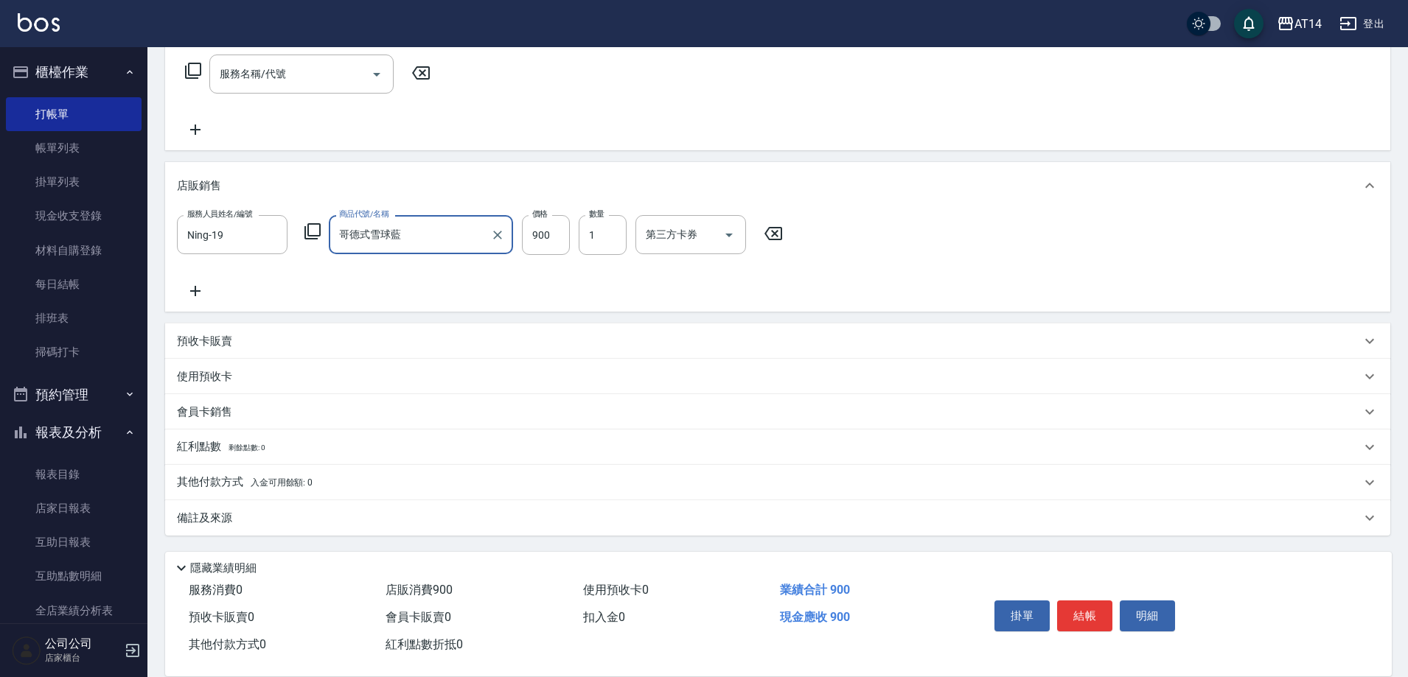
type input "哥德式雪球藍"
click at [233, 511] on div "備註及來源" at bounding box center [769, 518] width 1184 height 15
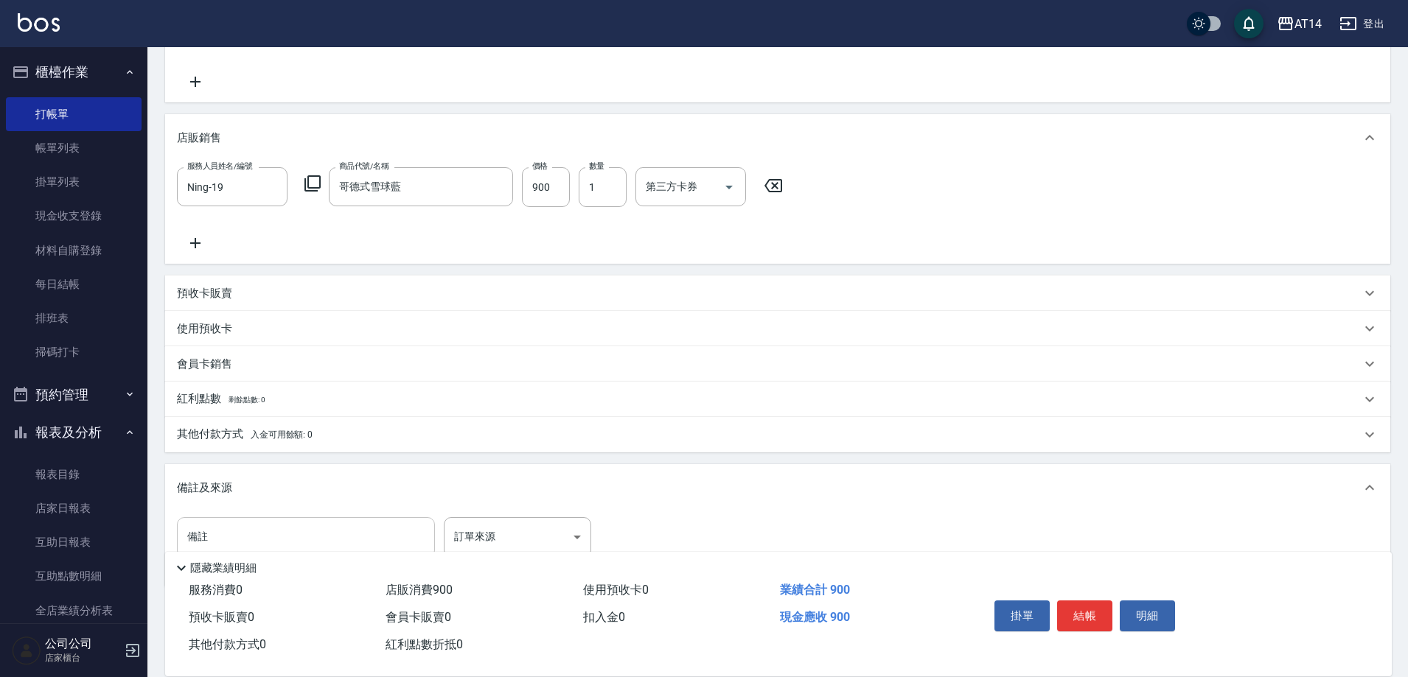
scroll to position [314, 0]
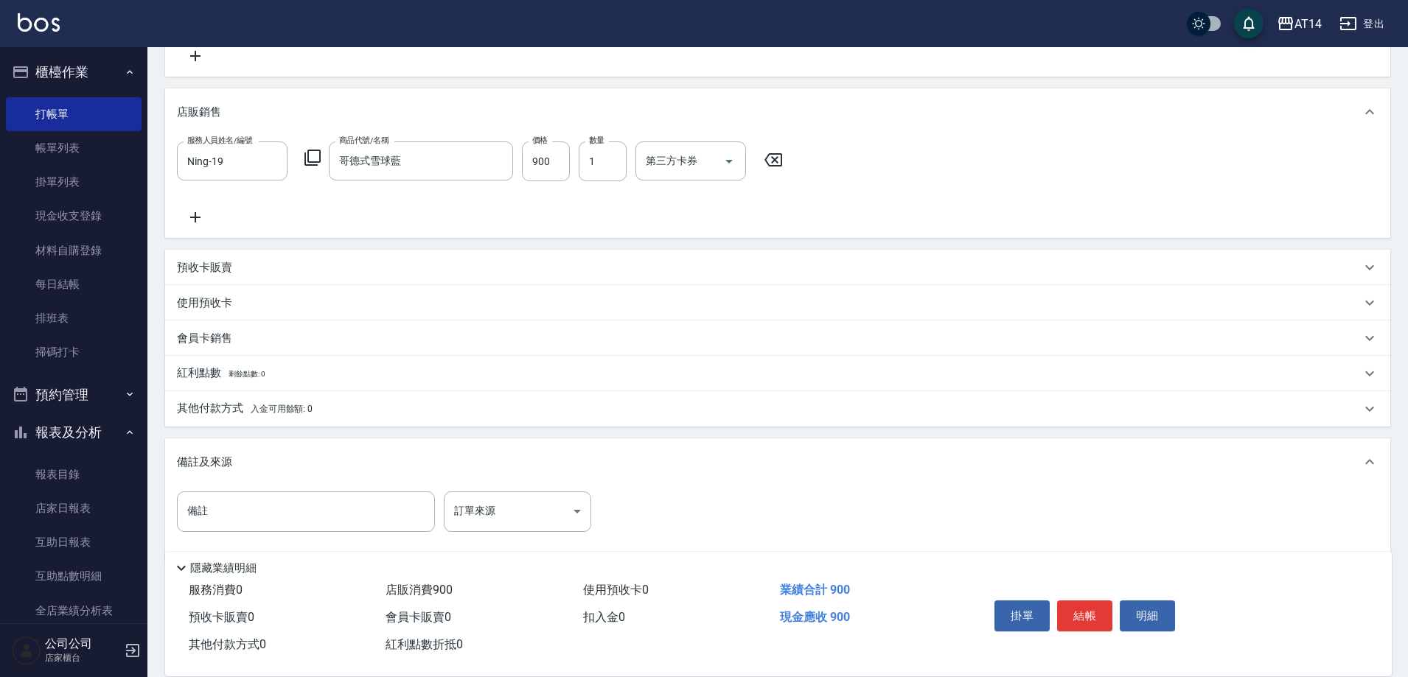
click at [245, 394] on div "其他付款方式 入金可用餘額: 0" at bounding box center [777, 408] width 1225 height 35
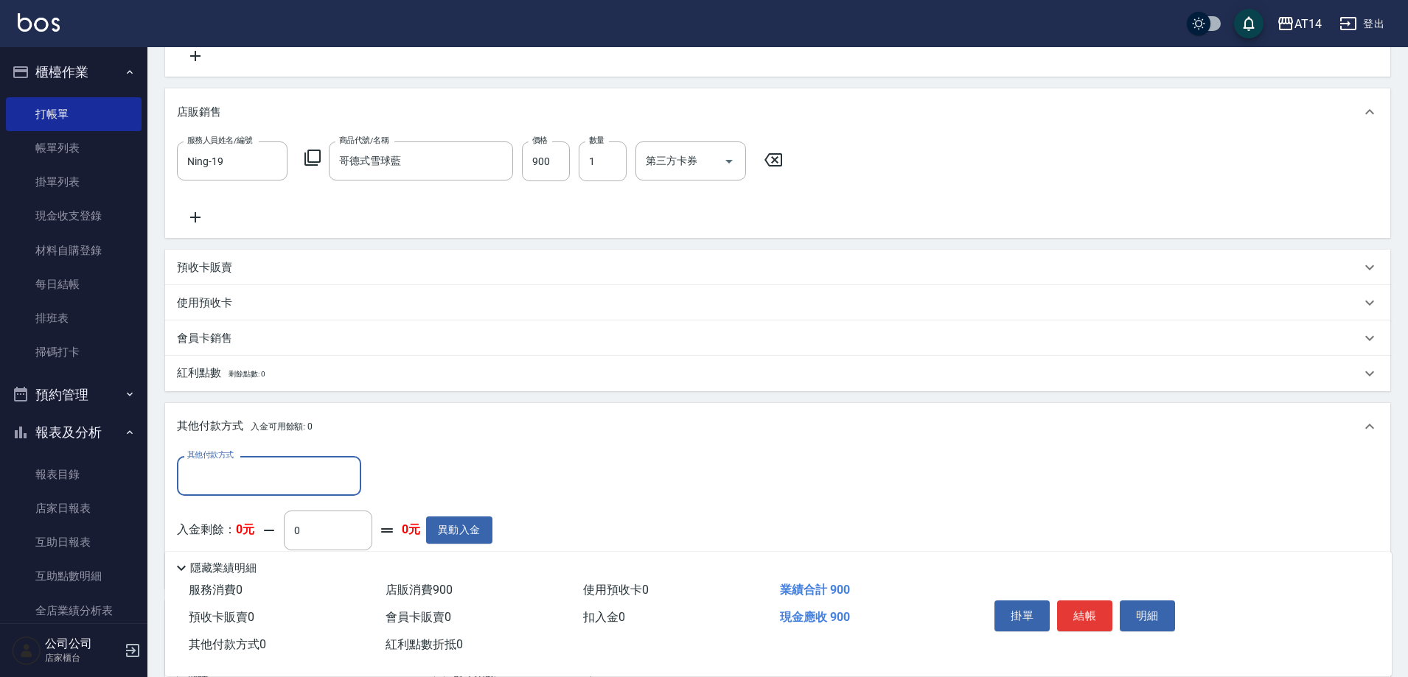
scroll to position [0, 0]
click at [223, 474] on input "其他付款方式" at bounding box center [269, 476] width 171 height 26
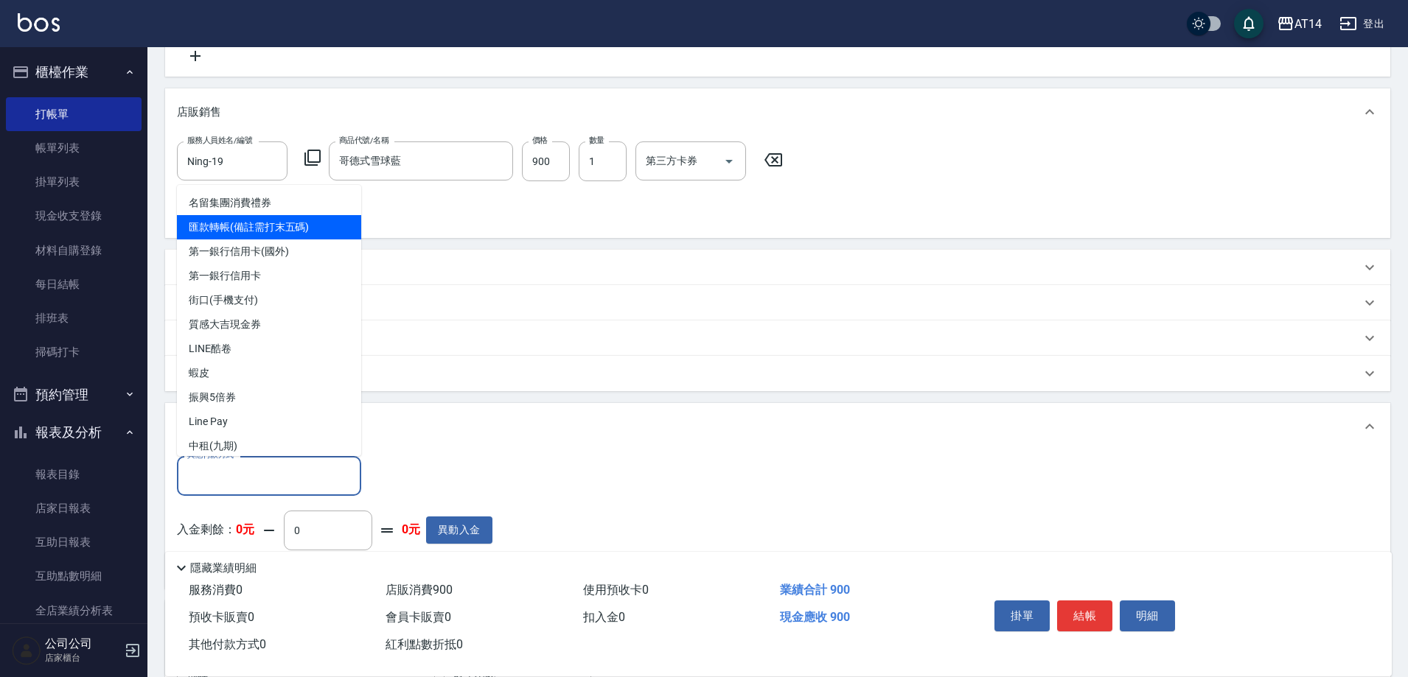
click at [289, 229] on span "匯款轉帳(備註需打末五碼)" at bounding box center [269, 227] width 184 height 24
type input "匯款轉帳(備註需打末五碼)"
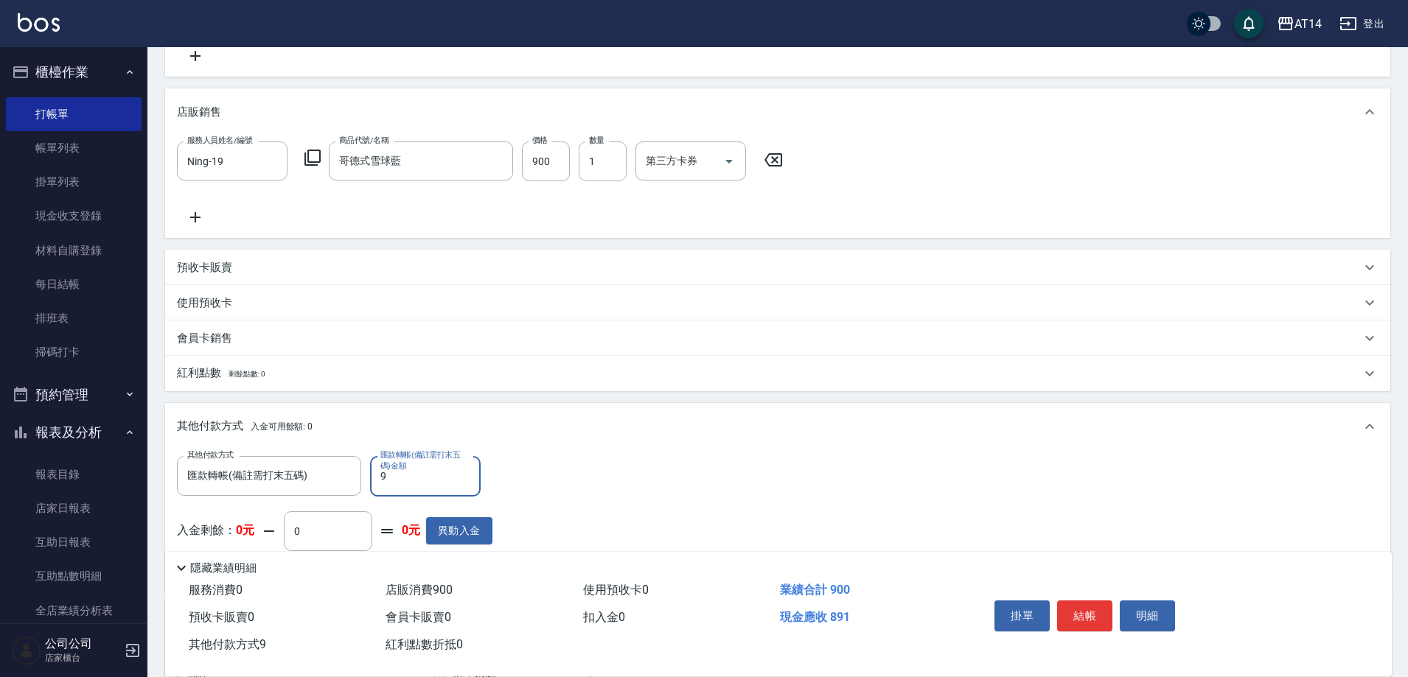
type input "90"
type input "0"
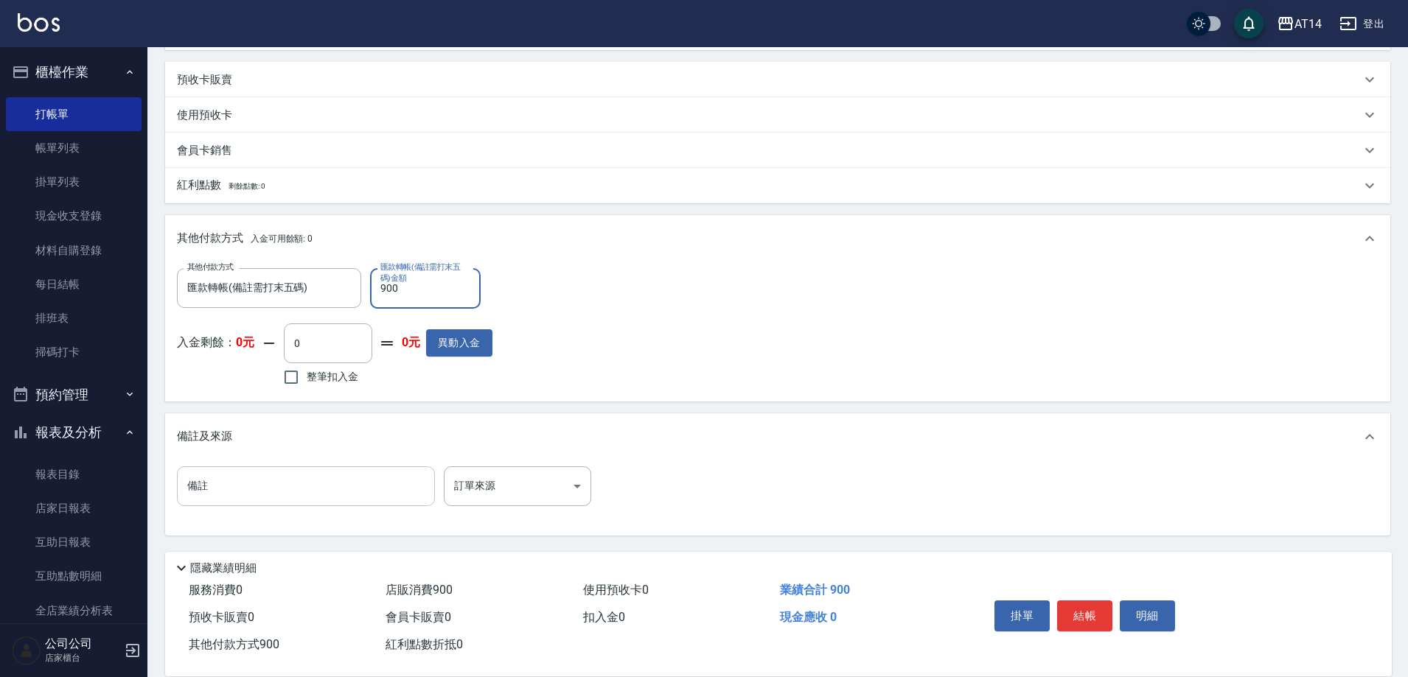
type input "900"
click at [367, 506] on input "備註" at bounding box center [306, 487] width 258 height 40
type input "19214"
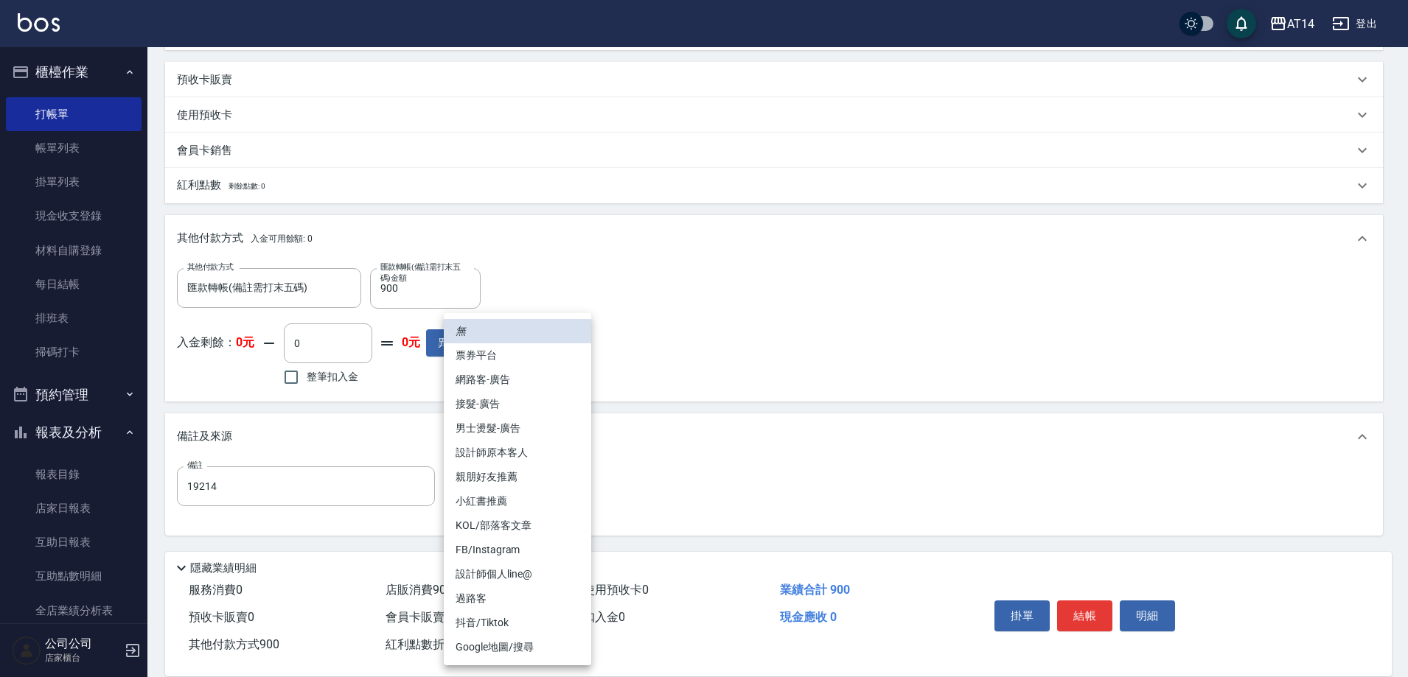
click at [489, 480] on body "AT14 登出 櫃檯作業 打帳單 帳單列表 掛單列表 現金收支登錄 材料自購登錄 每日結帳 排班表 掃碼打卡 預約管理 預約管理 單日預約紀錄 單週預約紀錄 …" at bounding box center [704, 87] width 1408 height 1179
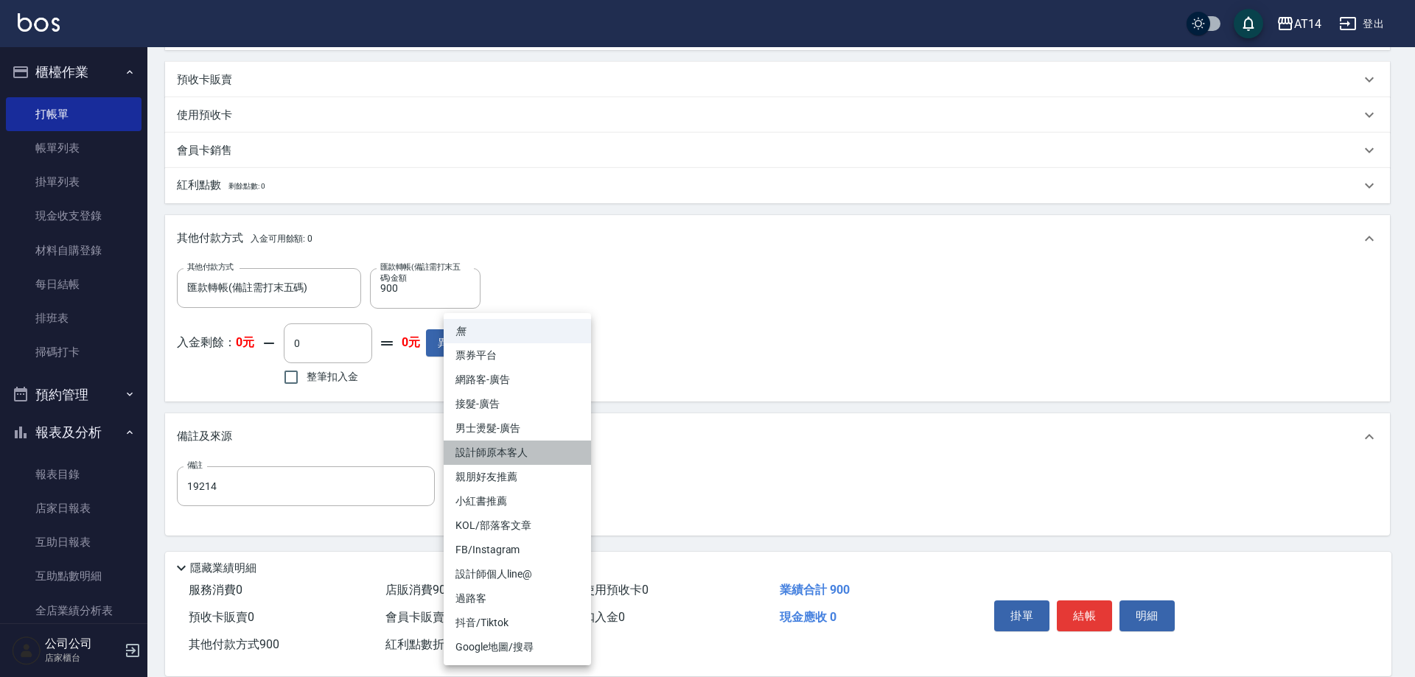
click at [533, 453] on li "設計師原本客人" at bounding box center [517, 453] width 147 height 24
type input "設計師原本客人"
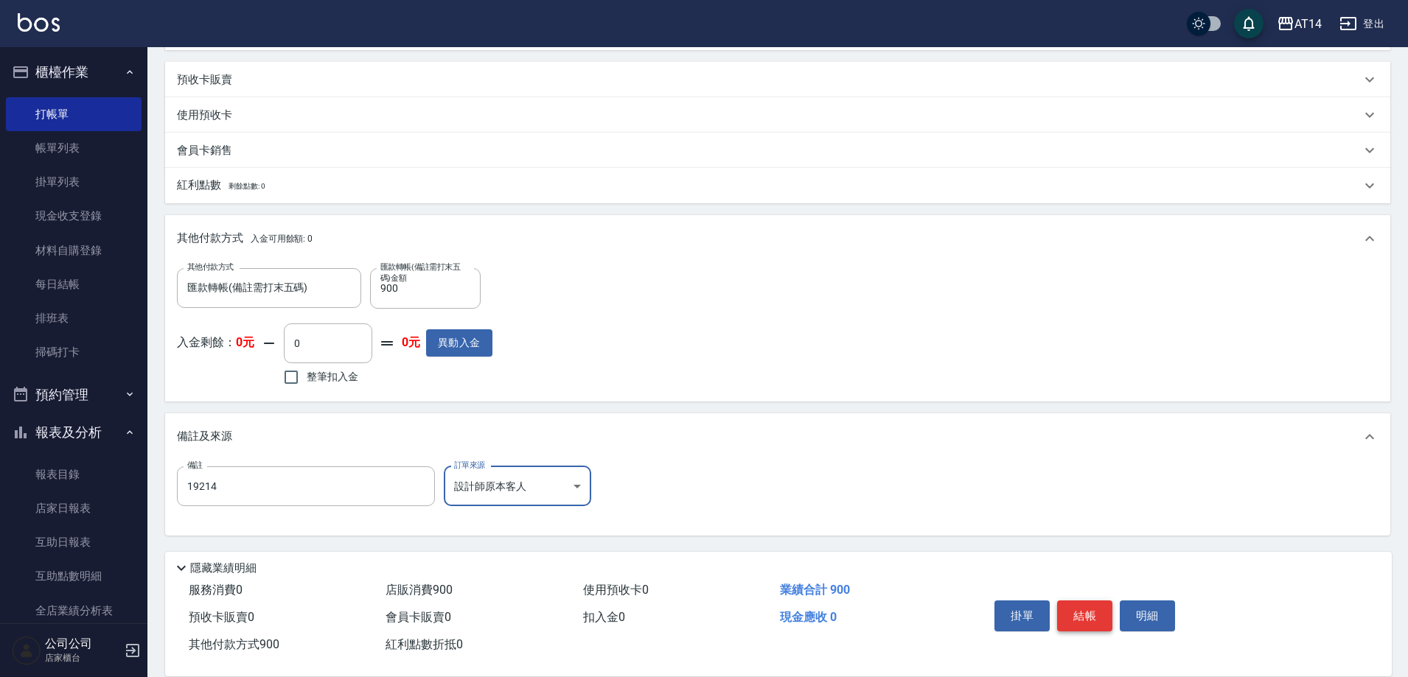
click at [1080, 601] on button "結帳" at bounding box center [1084, 616] width 55 height 31
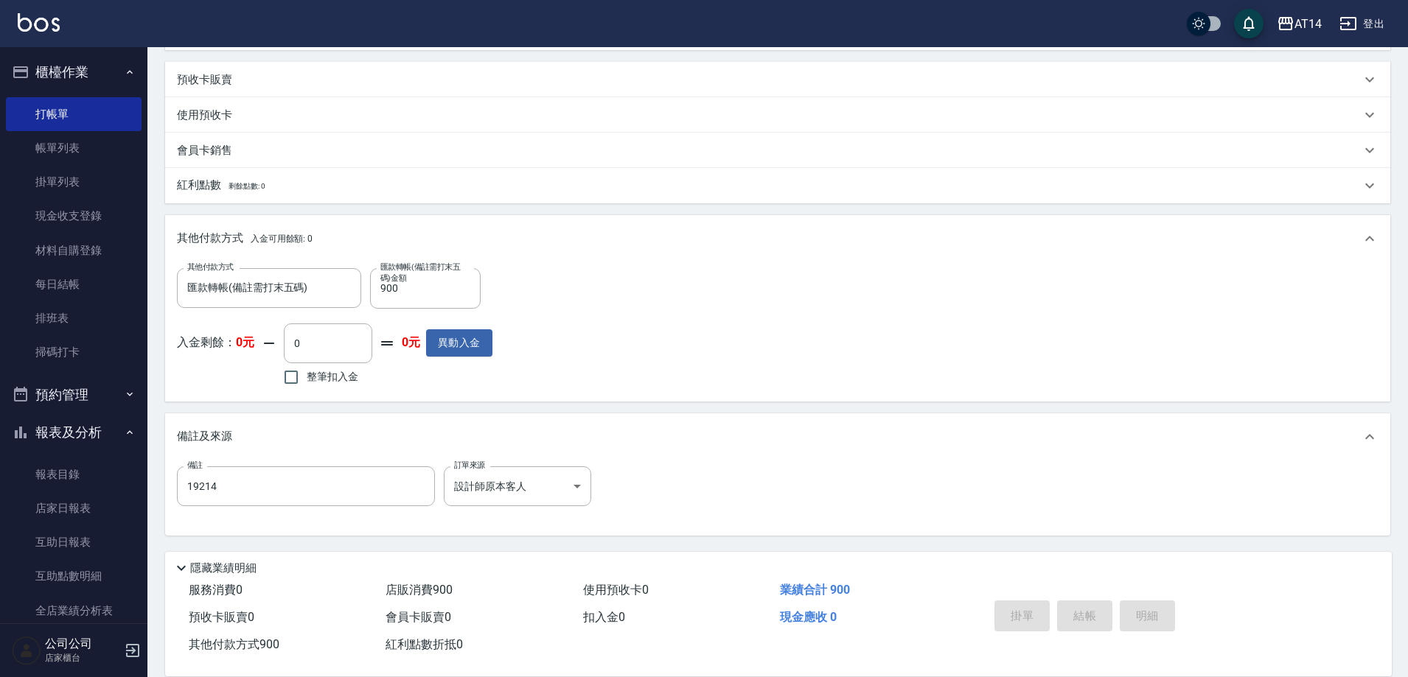
type input "[DATE] 21:01"
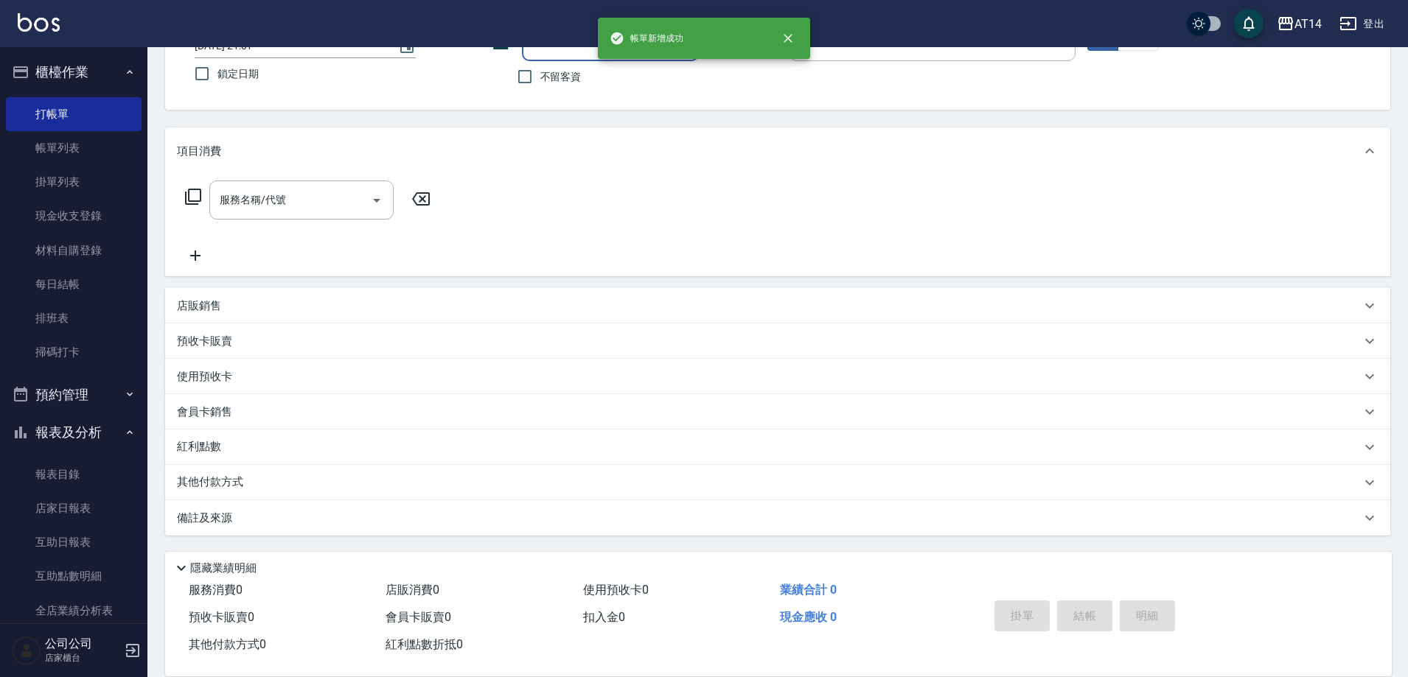
scroll to position [0, 0]
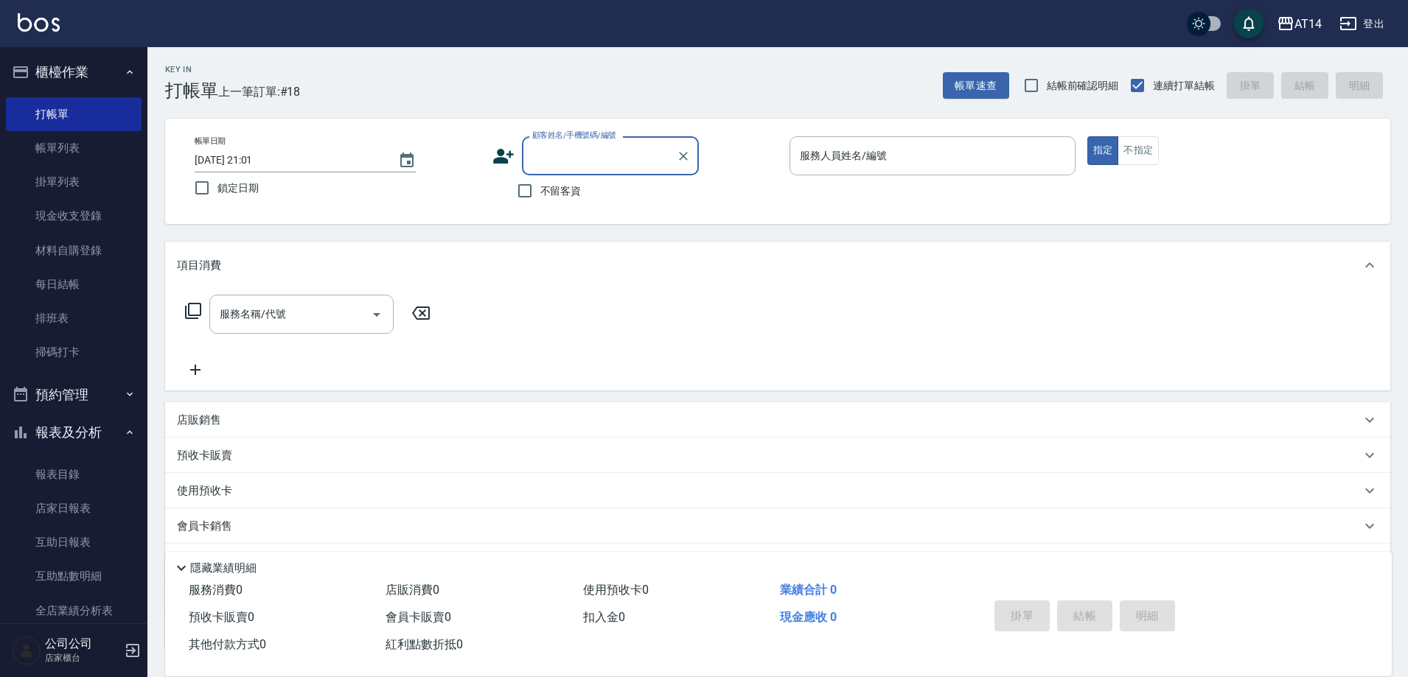
click at [95, 373] on ul "打帳單 帳單列表 掛單列表 現金收支登錄 材料自購登錄 每日結帳 排班表 掃碼打卡" at bounding box center [74, 233] width 136 height 284
click at [91, 396] on button "預約管理" at bounding box center [74, 395] width 136 height 38
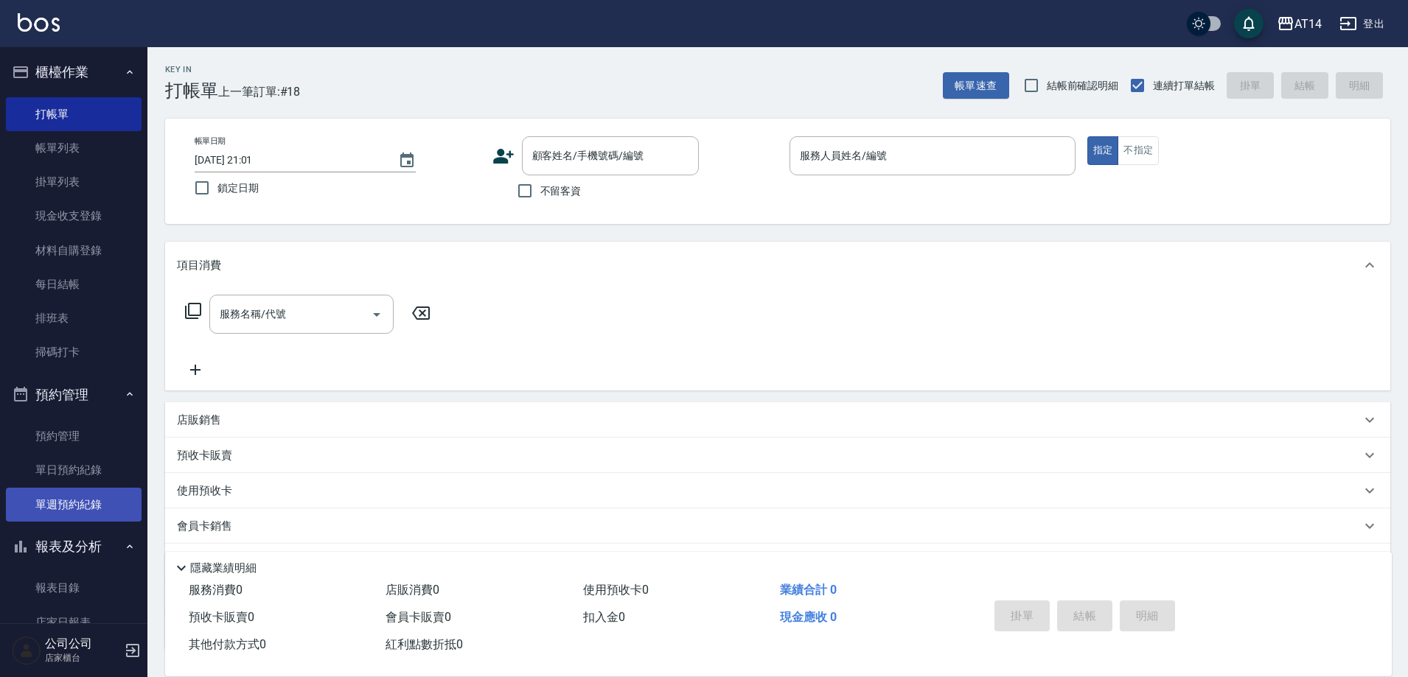
click at [108, 501] on link "單週預約紀錄" at bounding box center [74, 505] width 136 height 34
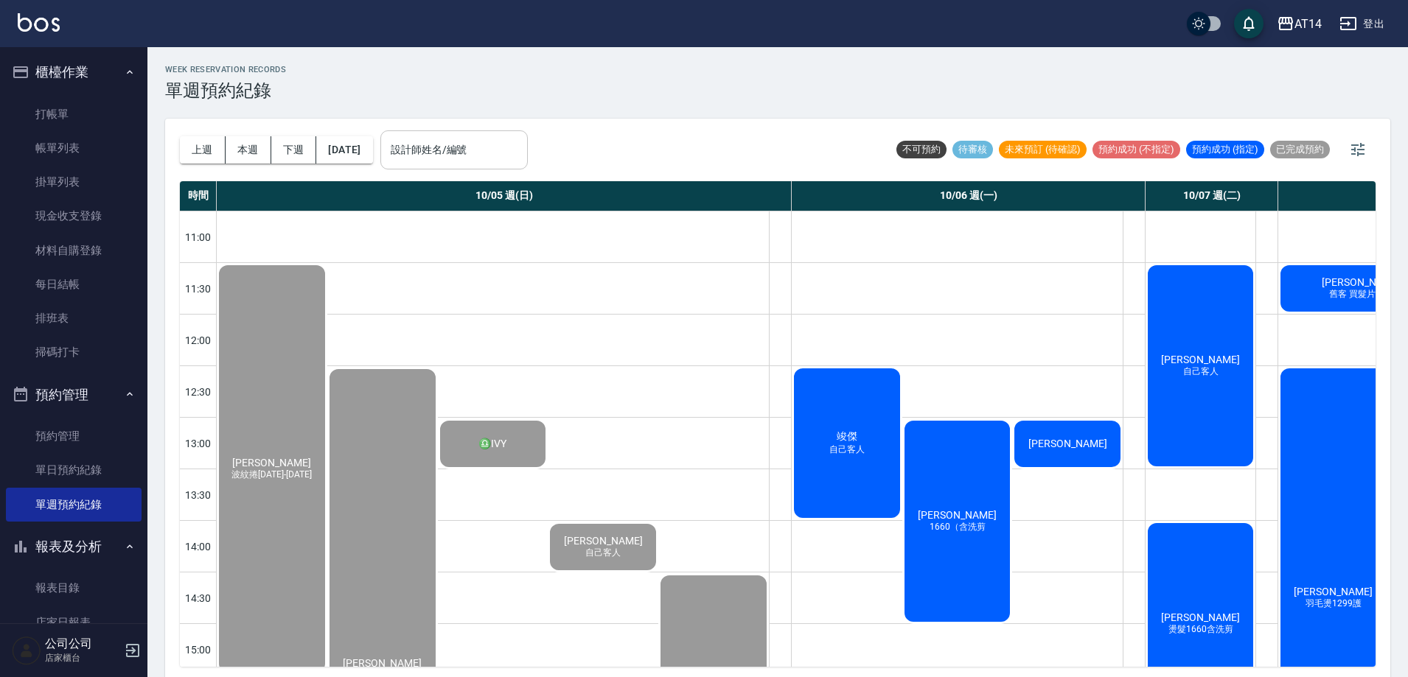
click at [461, 139] on div "設計師姓名/編號 設計師姓名/編號" at bounding box center [453, 149] width 147 height 39
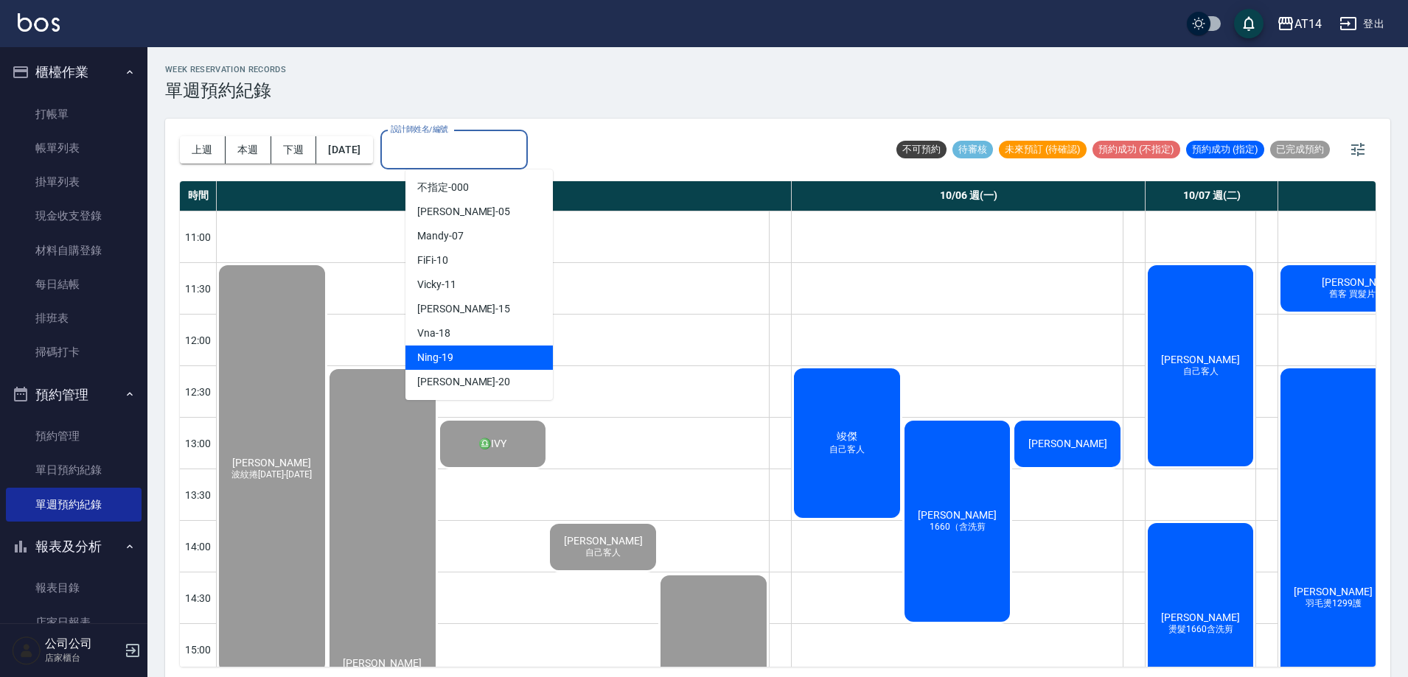
click at [469, 352] on div "Ning -19" at bounding box center [478, 358] width 147 height 24
type input "Ning-19"
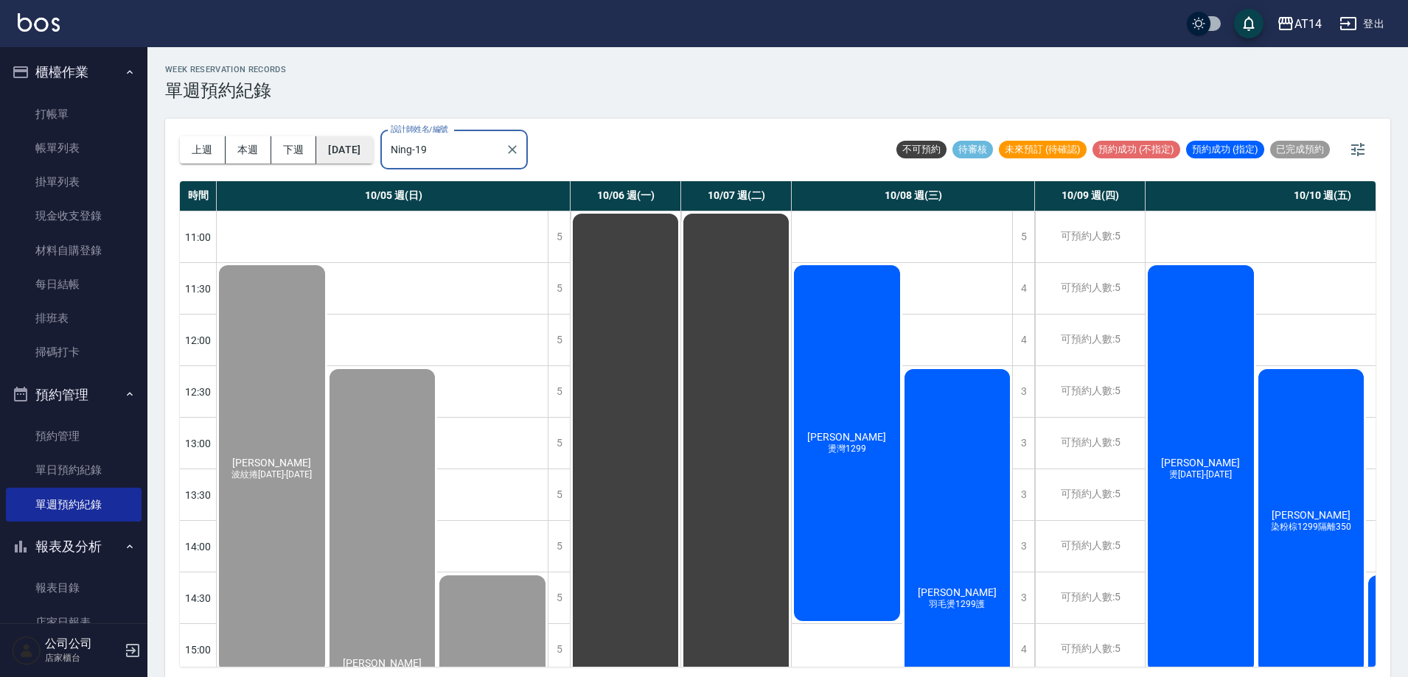
click at [366, 156] on button "[DATE]" at bounding box center [344, 149] width 56 height 27
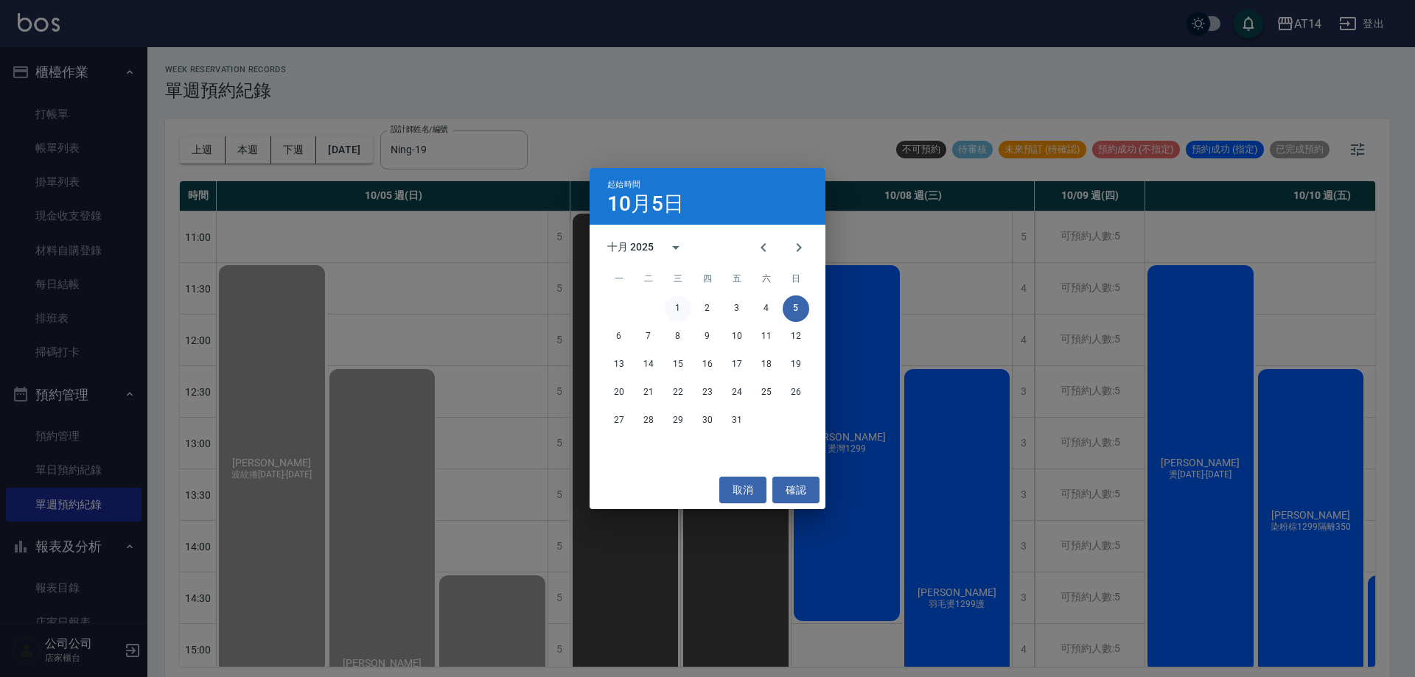
click at [680, 303] on button "1" at bounding box center [678, 309] width 27 height 27
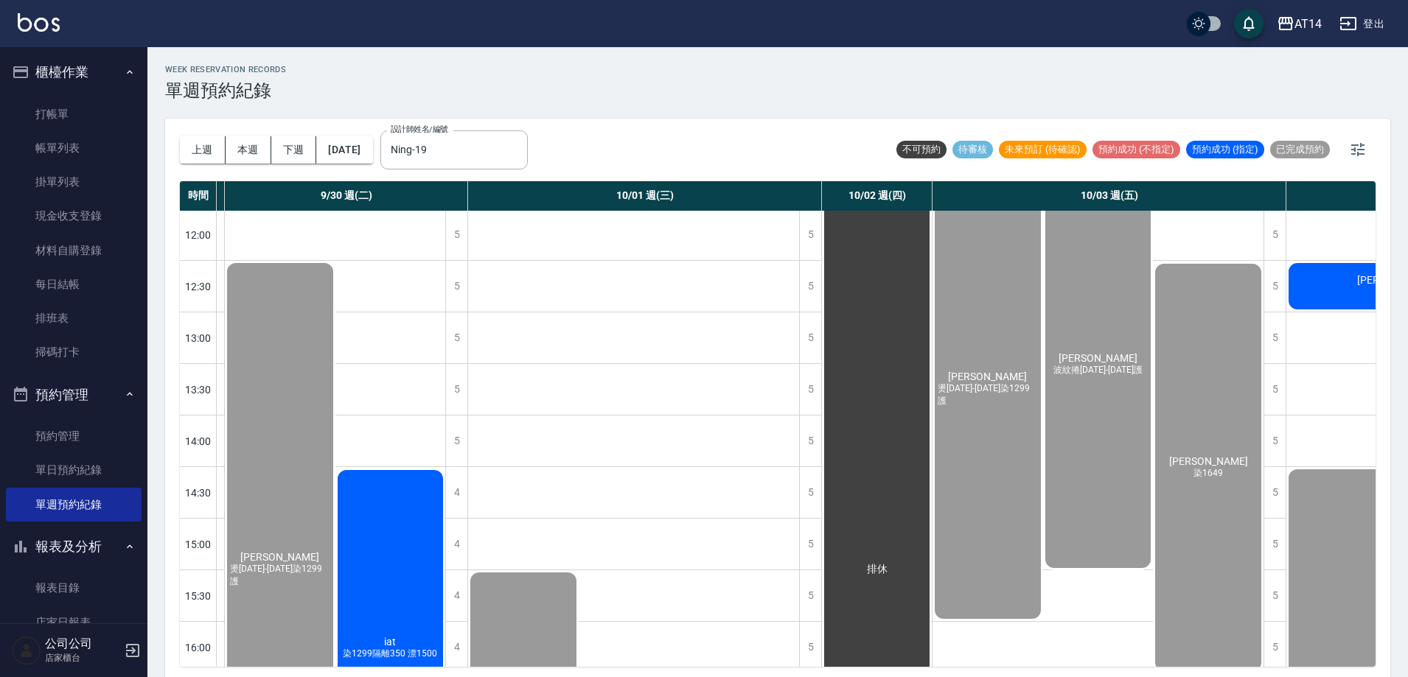
scroll to position [0, 478]
